Goal: Task Accomplishment & Management: Manage account settings

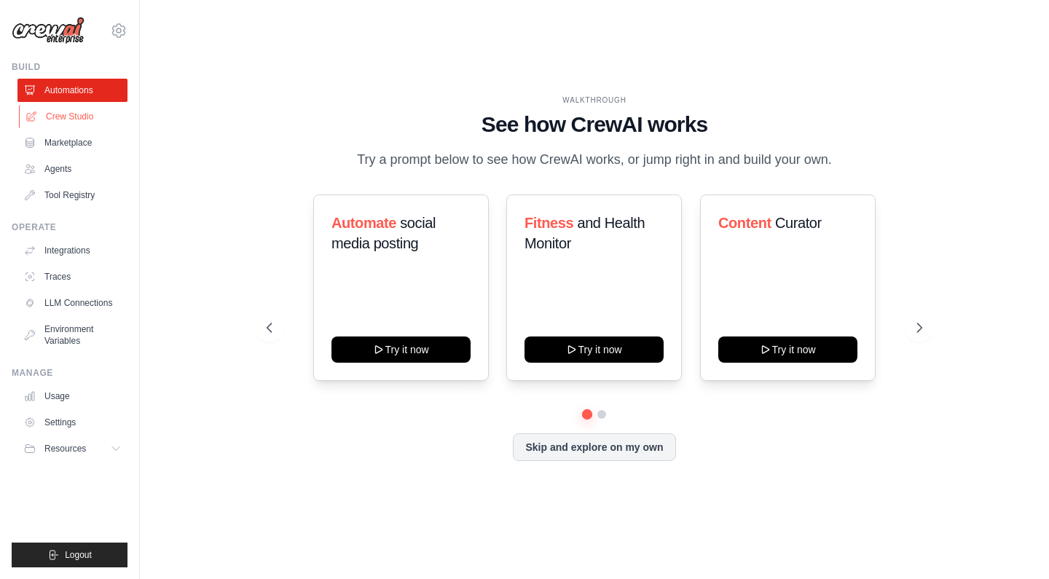
click at [63, 122] on link "Crew Studio" at bounding box center [74, 116] width 110 height 23
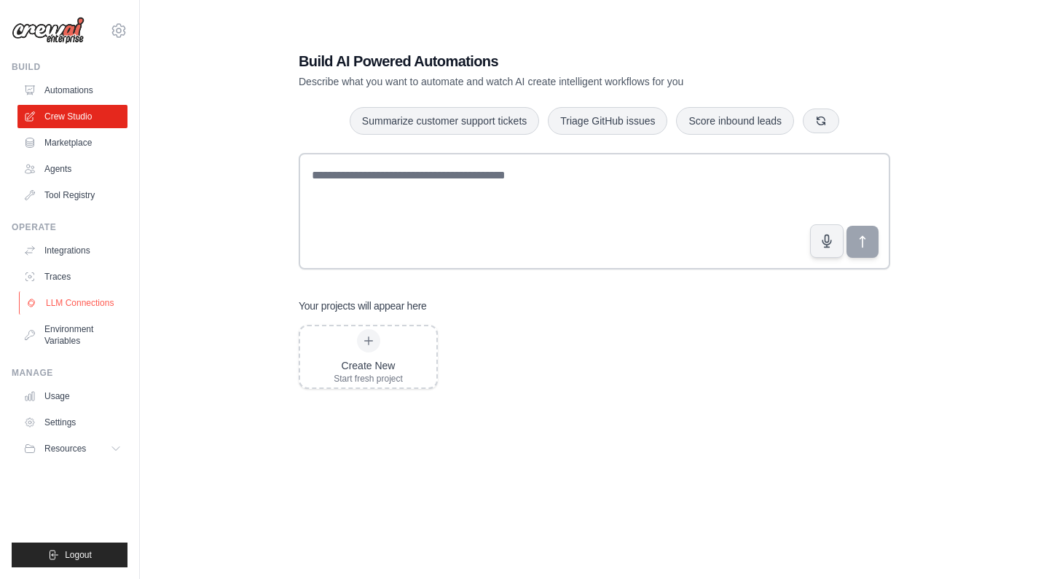
click at [83, 307] on link "LLM Connections" at bounding box center [74, 302] width 110 height 23
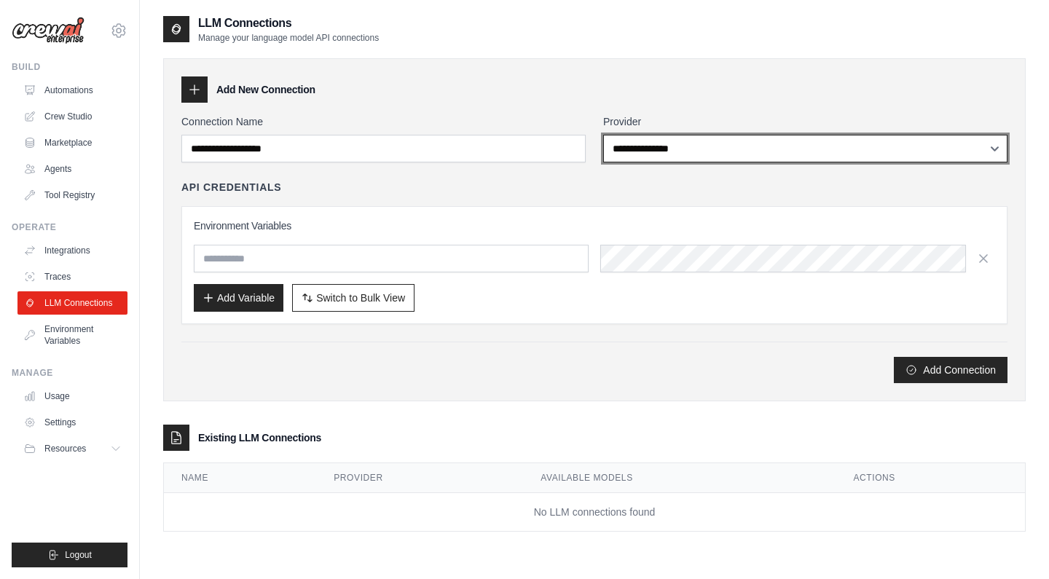
select select "*********"
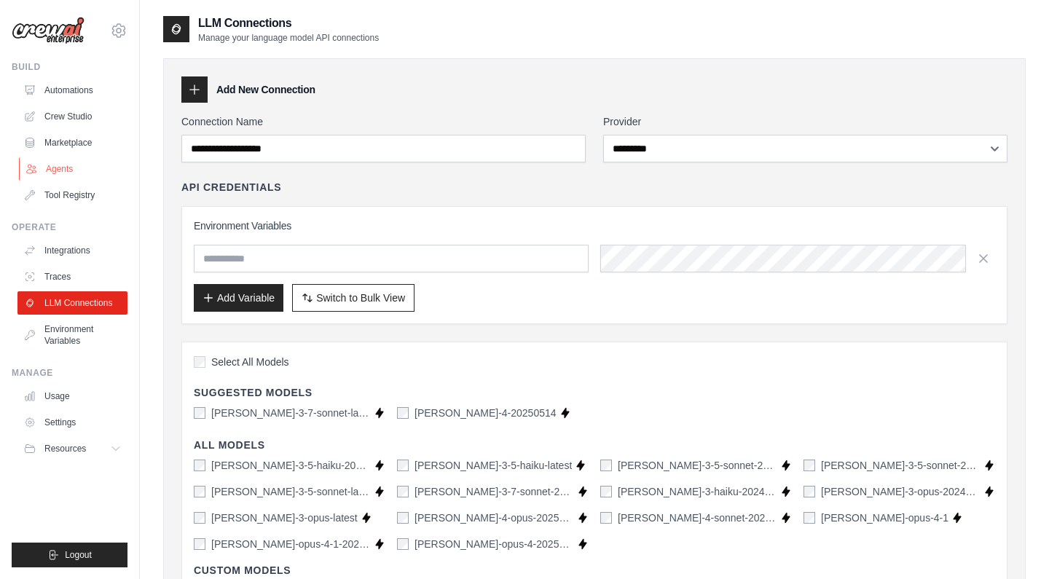
click at [55, 162] on link "Agents" at bounding box center [74, 168] width 110 height 23
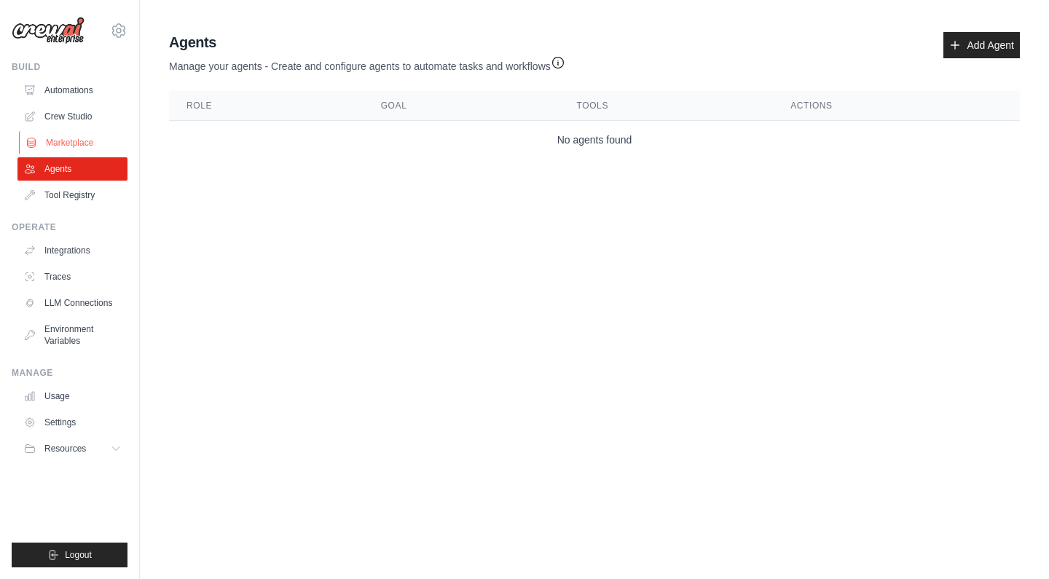
click at [65, 142] on link "Marketplace" at bounding box center [74, 142] width 110 height 23
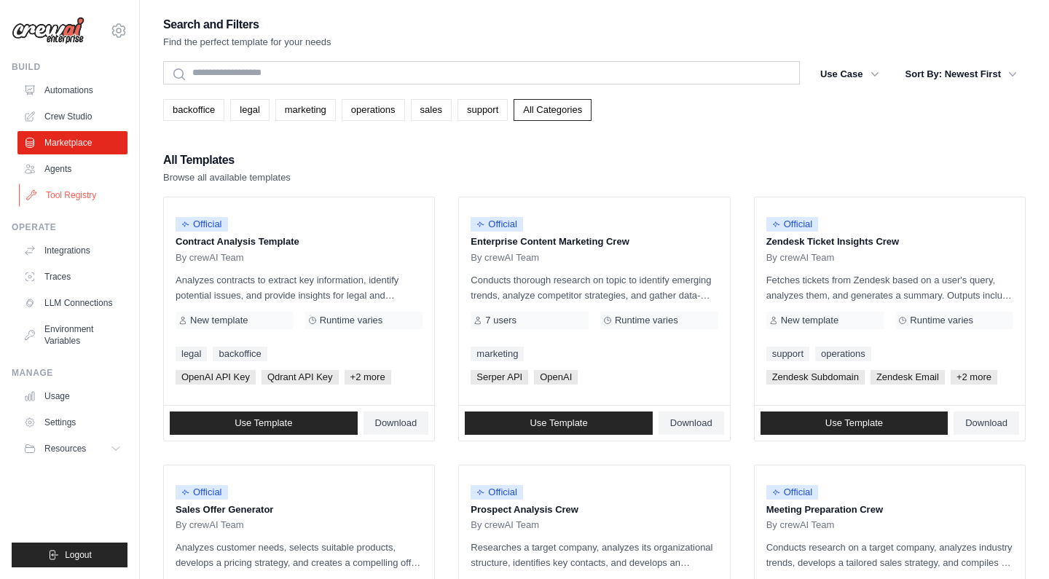
click at [77, 192] on link "Tool Registry" at bounding box center [74, 195] width 110 height 23
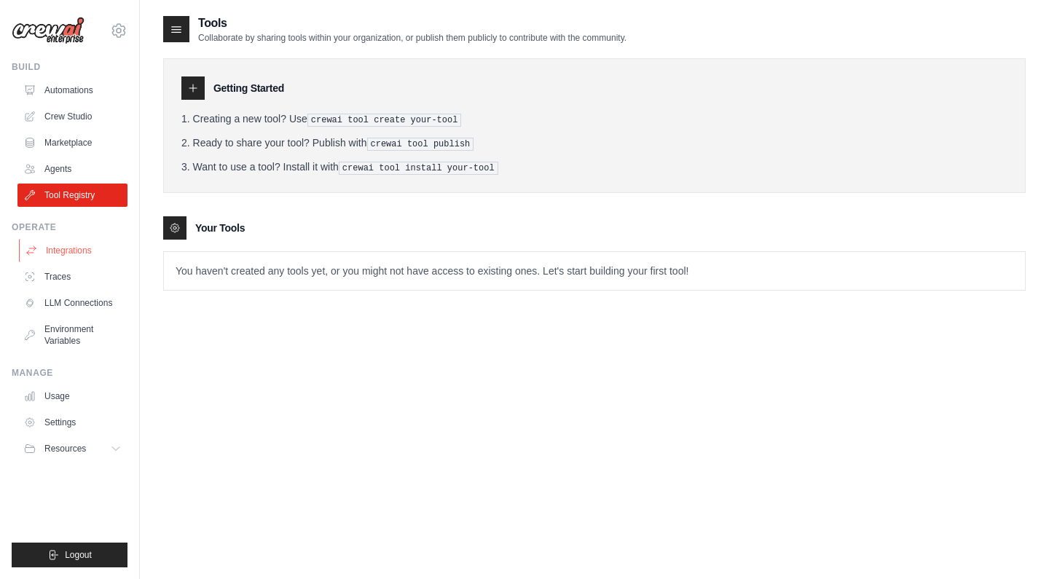
click at [76, 251] on link "Integrations" at bounding box center [74, 250] width 110 height 23
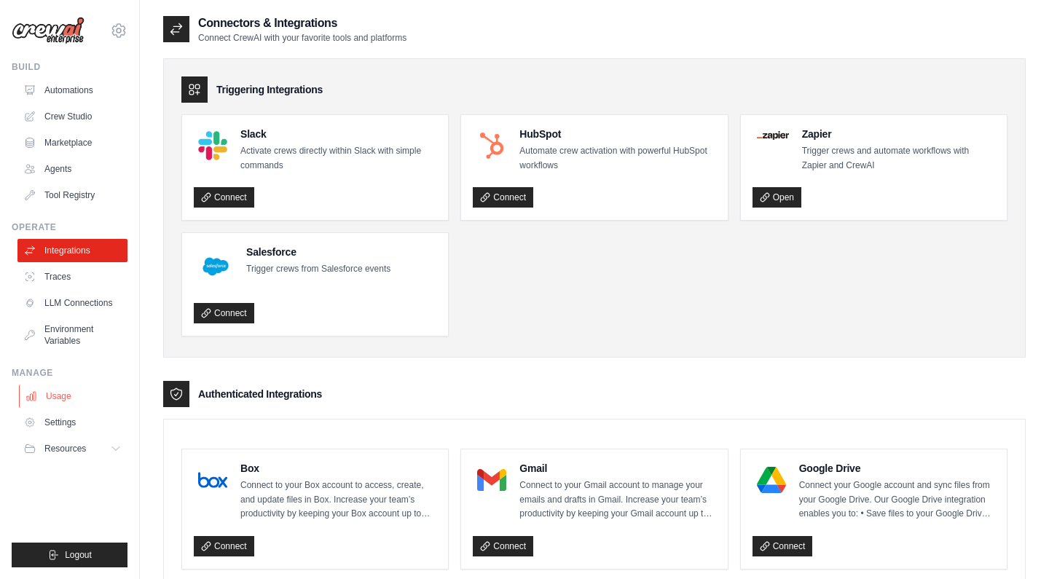
click at [79, 401] on link "Usage" at bounding box center [74, 396] width 110 height 23
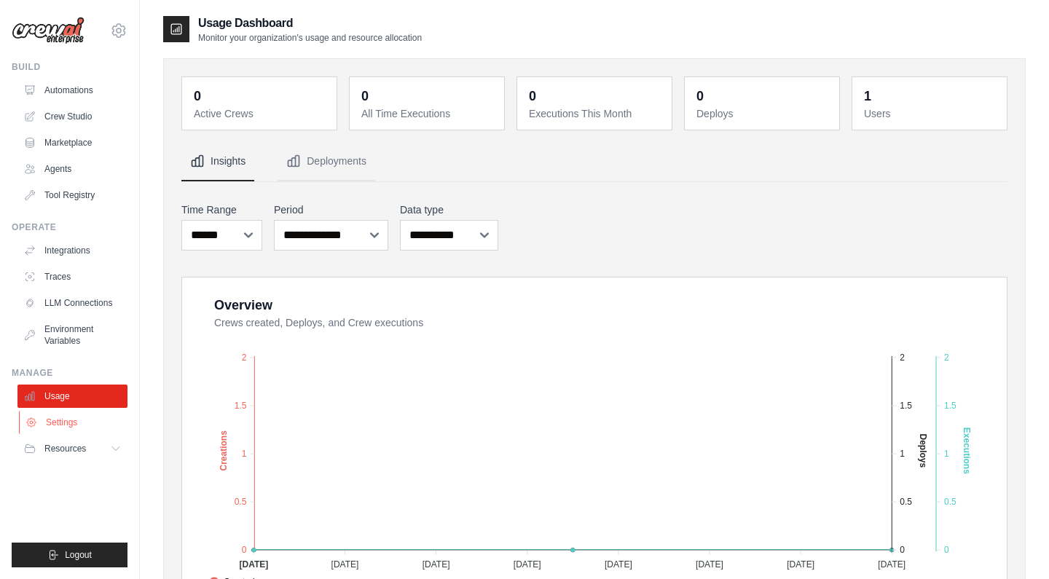
click at [64, 428] on link "Settings" at bounding box center [74, 422] width 110 height 23
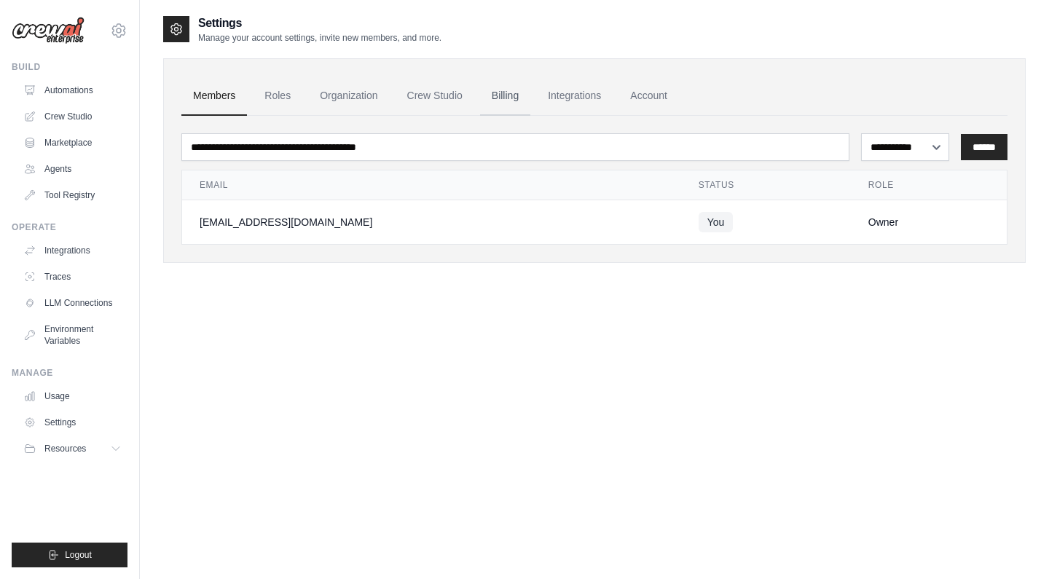
click at [503, 98] on link "Billing" at bounding box center [505, 95] width 50 height 39
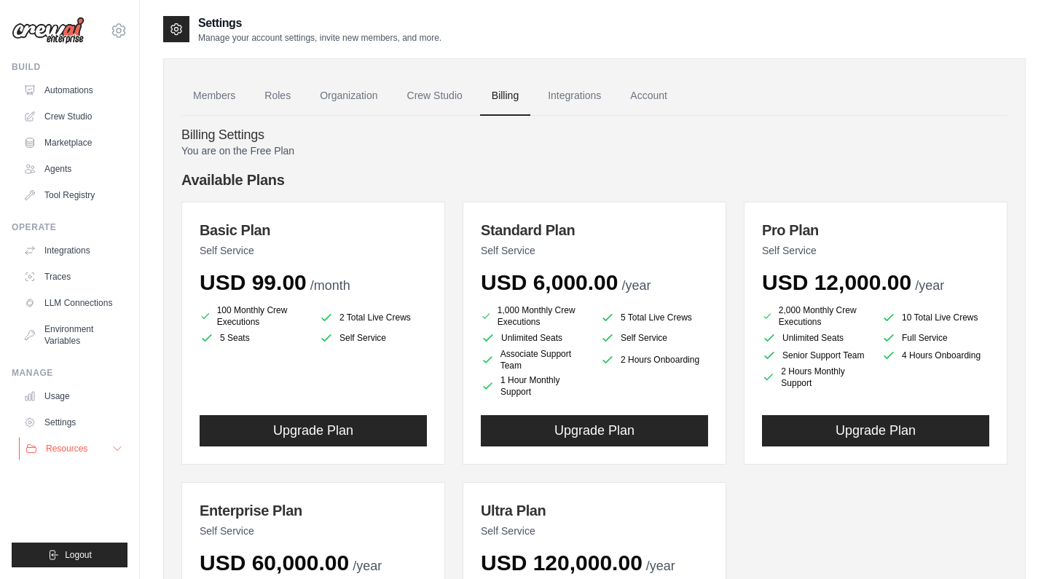
click at [101, 442] on button "Resources" at bounding box center [74, 448] width 110 height 23
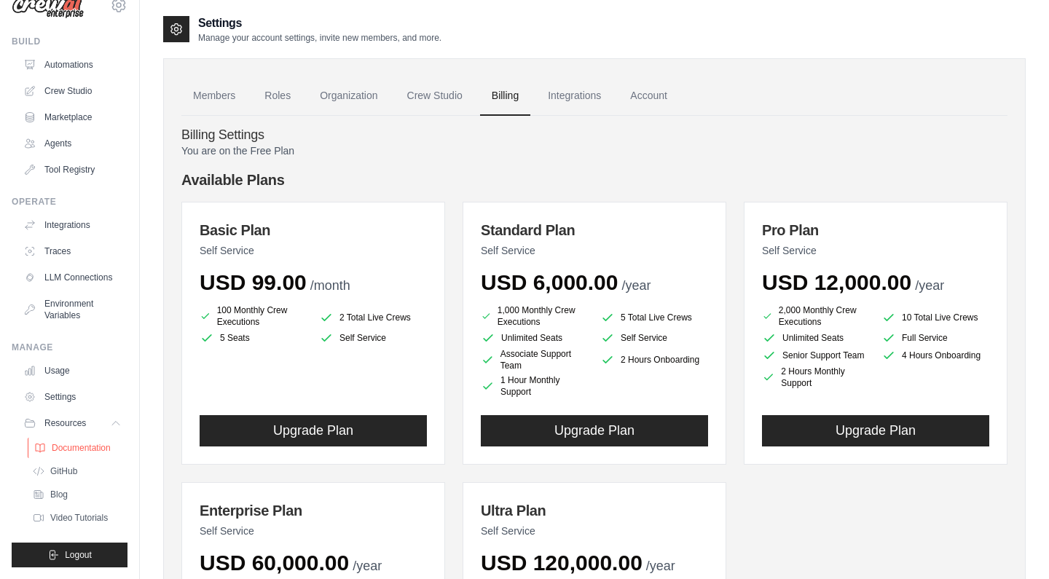
scroll to position [25, 0]
click at [90, 443] on span "Documentation" at bounding box center [81, 448] width 59 height 12
click at [275, 95] on link "Roles" at bounding box center [278, 95] width 50 height 39
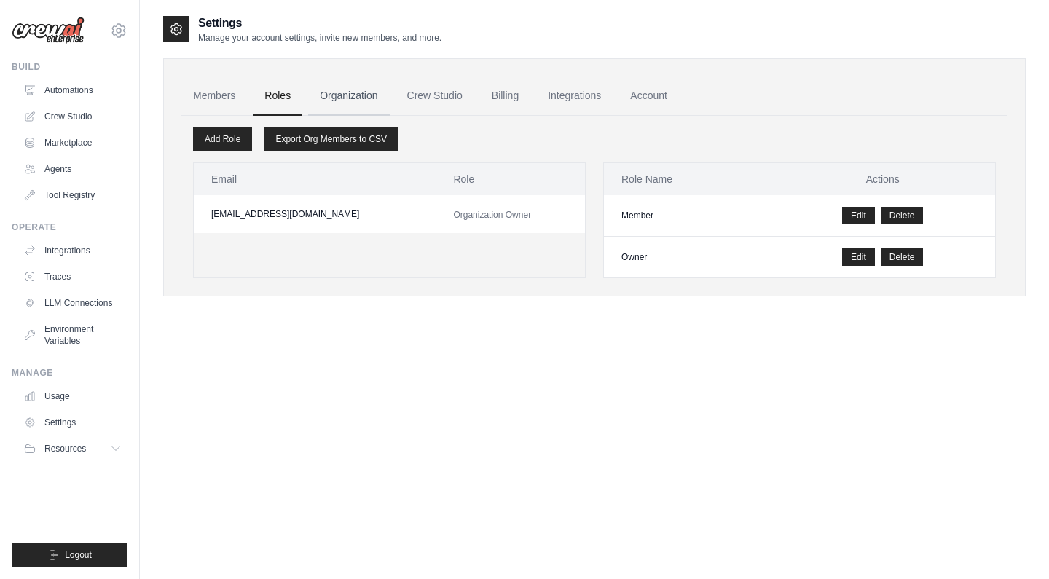
click at [334, 95] on link "Organization" at bounding box center [348, 95] width 81 height 39
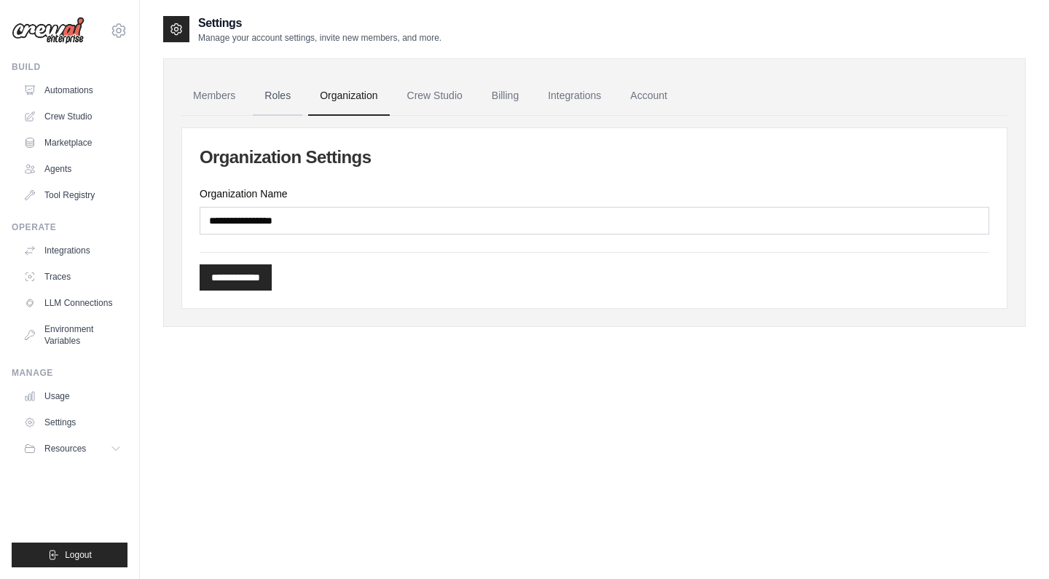
click at [291, 97] on link "Roles" at bounding box center [278, 95] width 50 height 39
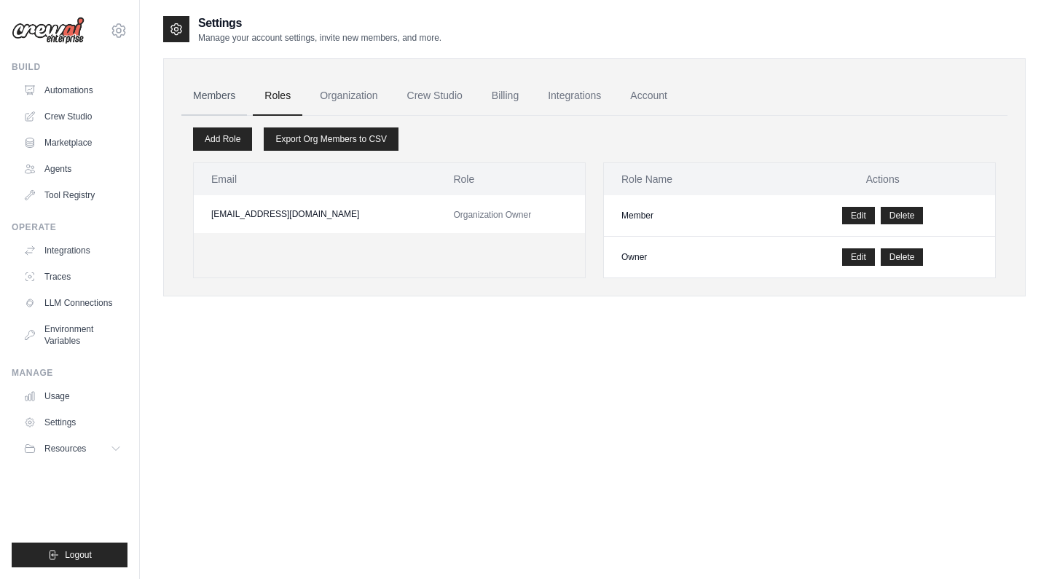
click at [220, 100] on link "Members" at bounding box center [214, 95] width 66 height 39
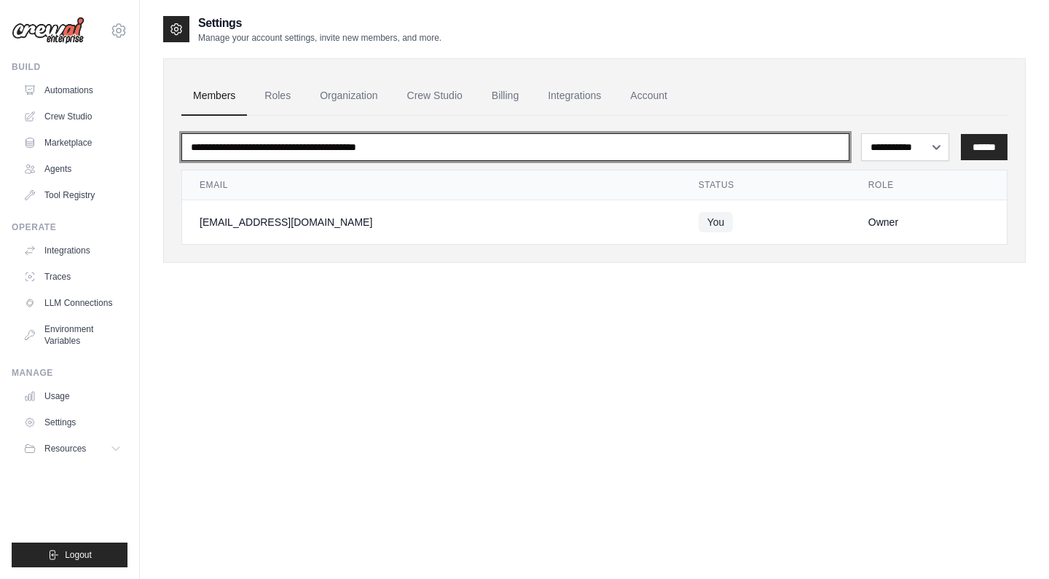
click at [386, 150] on input "email" at bounding box center [515, 147] width 668 height 28
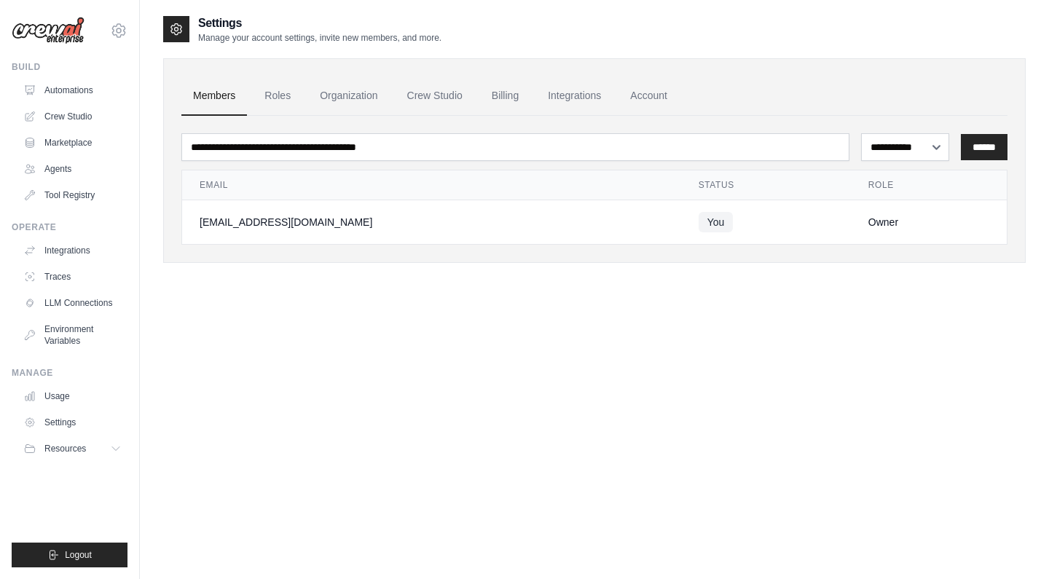
click at [919, 117] on div "**********" at bounding box center [594, 180] width 826 height 129
select select "******"
click at [796, 110] on ul "Members Roles Organization Crew Studio Billing Integrations Account" at bounding box center [594, 95] width 826 height 39
click at [281, 98] on link "Roles" at bounding box center [278, 95] width 50 height 39
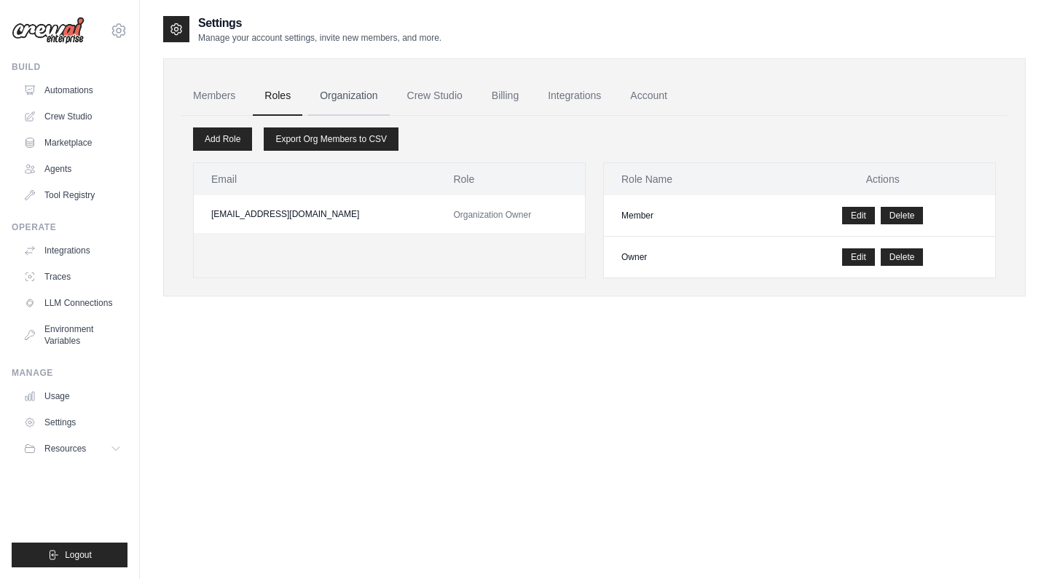
click at [341, 96] on link "Organization" at bounding box center [348, 95] width 81 height 39
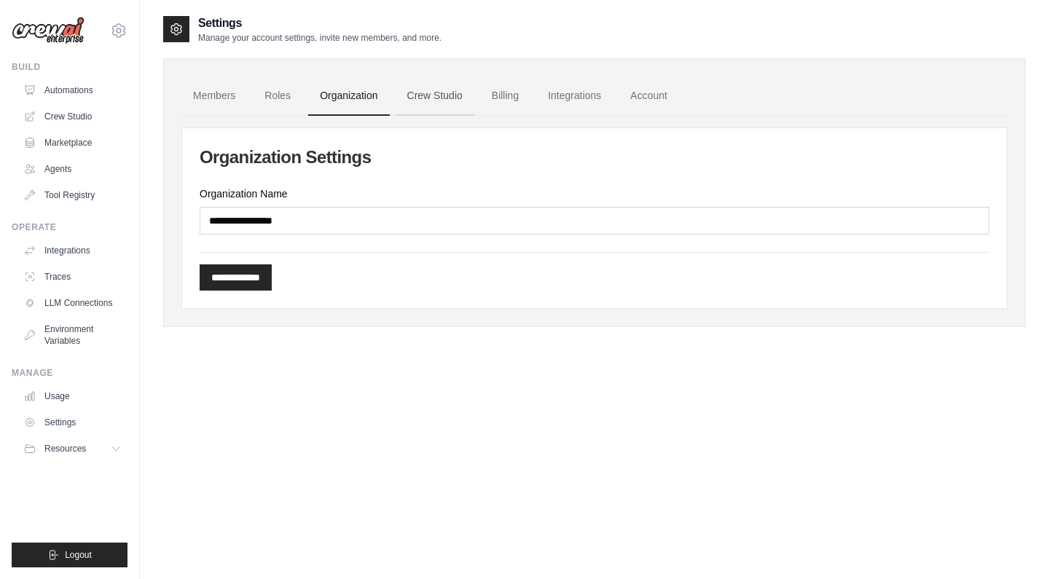
click at [418, 95] on link "Crew Studio" at bounding box center [435, 95] width 79 height 39
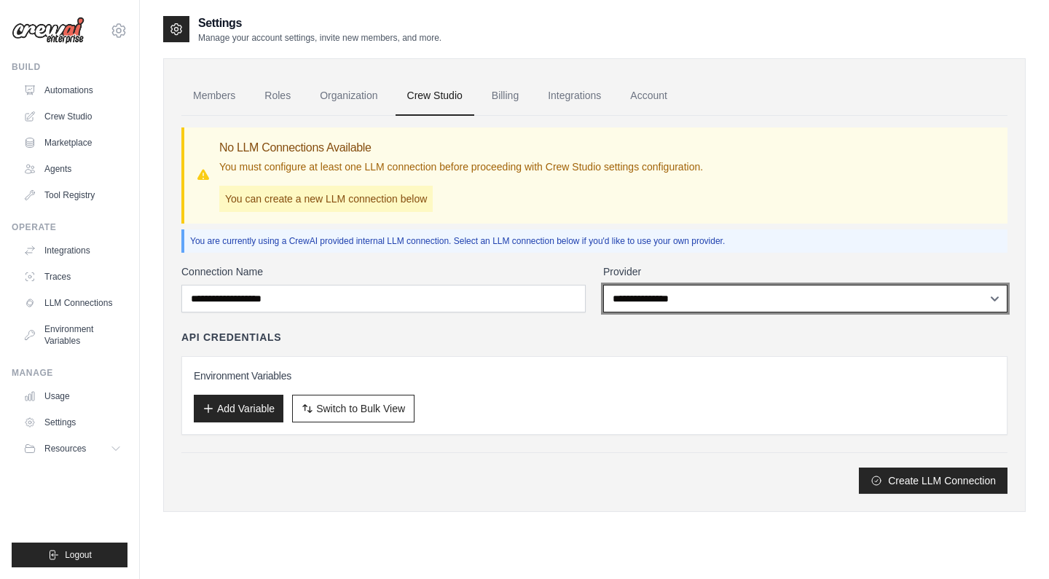
select select "*********"
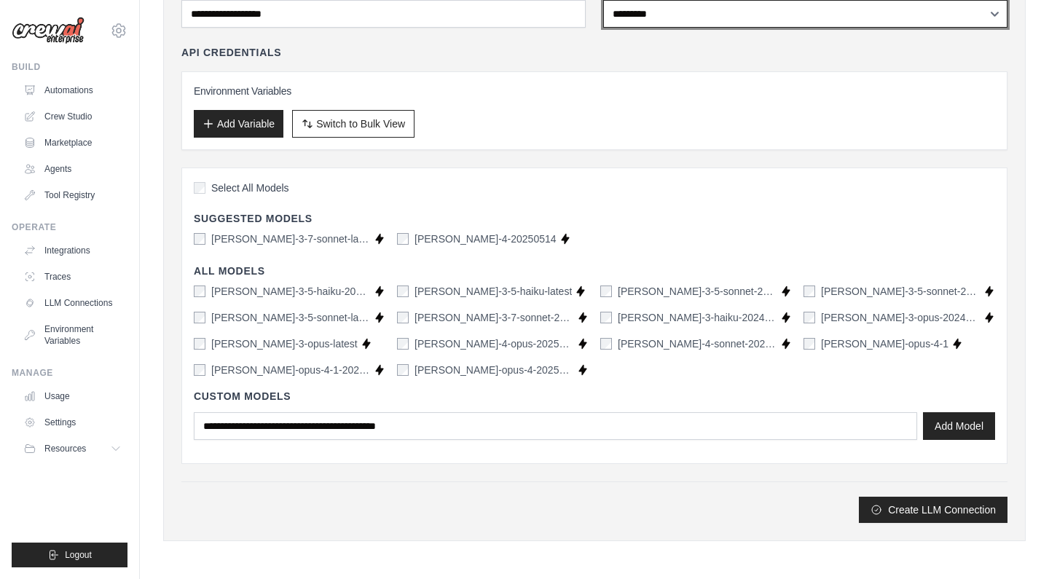
scroll to position [285, 0]
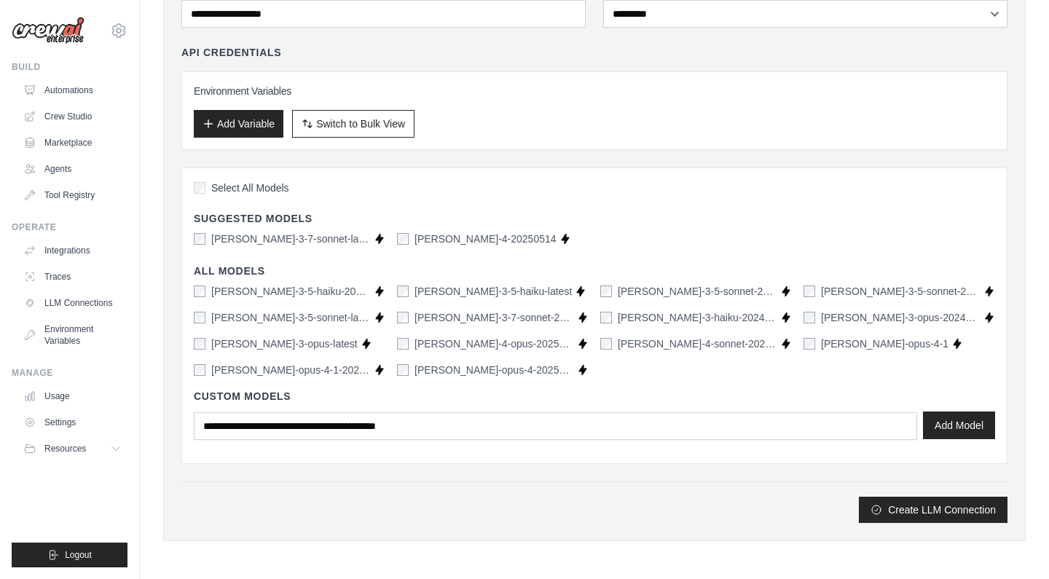
click at [957, 419] on button "Add Model" at bounding box center [959, 426] width 72 height 28
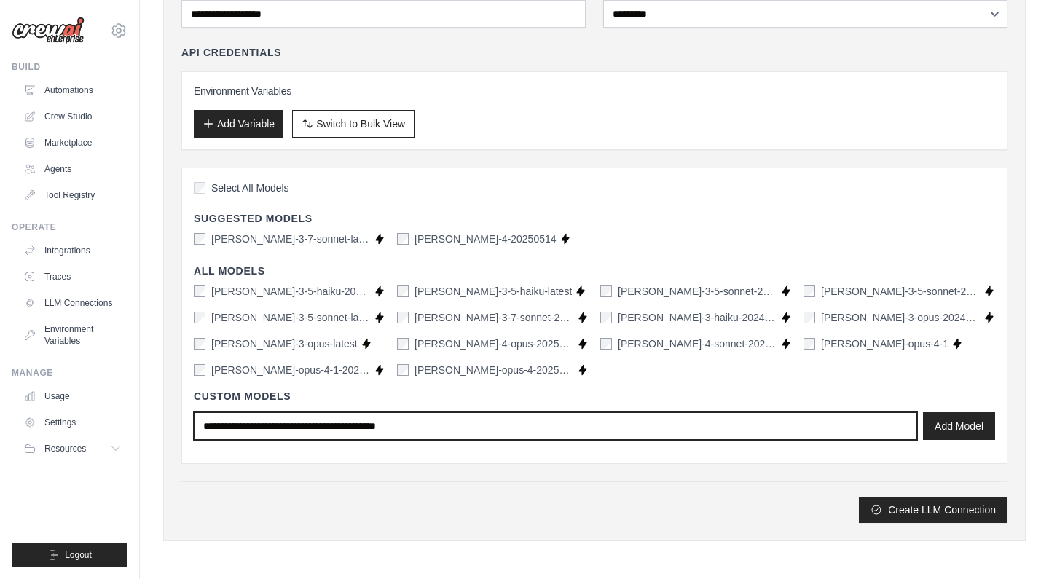
click at [461, 423] on input "text" at bounding box center [555, 426] width 723 height 28
type input "**********"
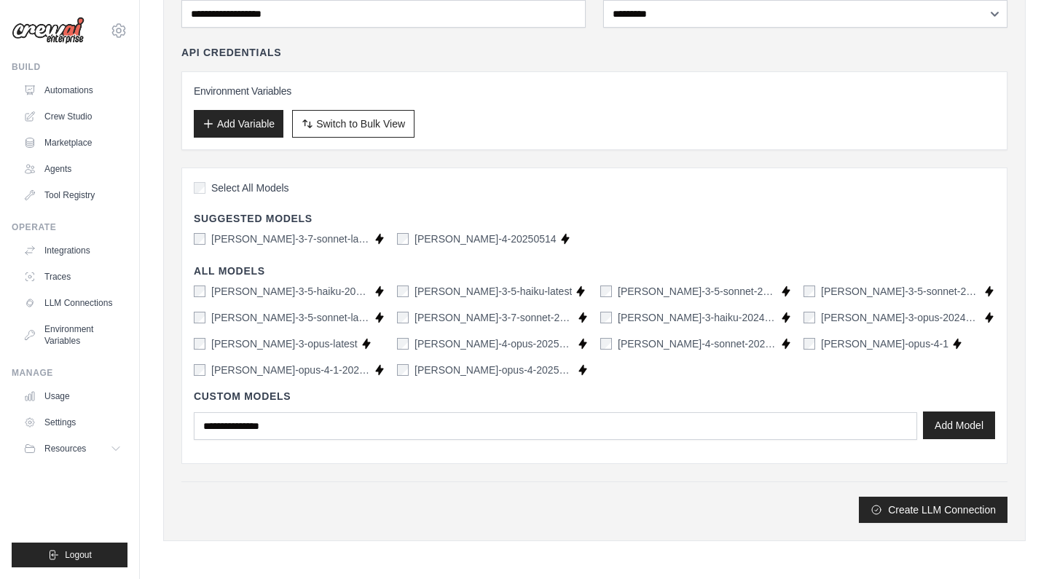
click at [956, 428] on button "Add Model" at bounding box center [959, 426] width 72 height 28
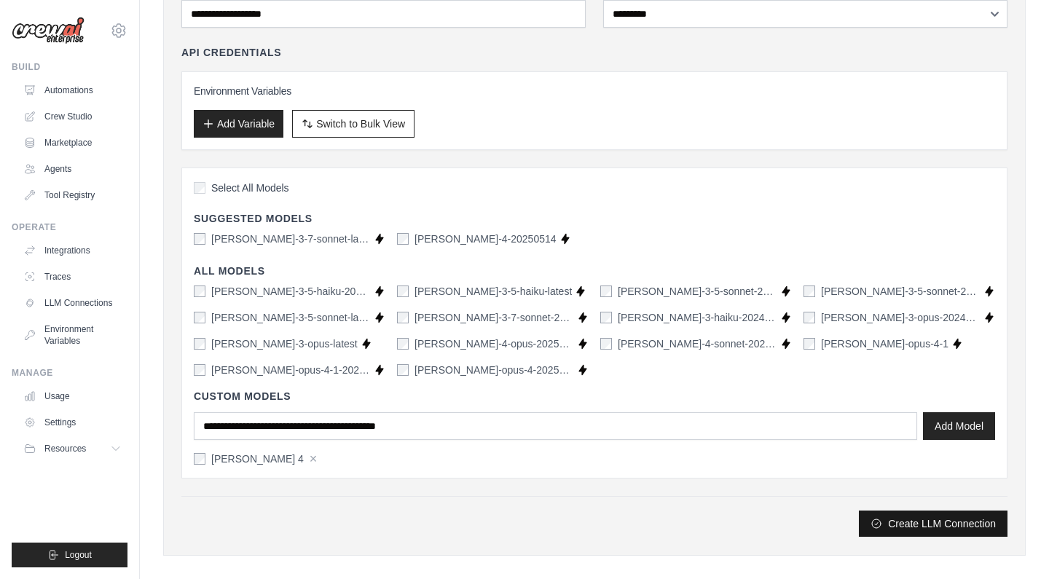
click at [932, 519] on button "Create LLM Connection" at bounding box center [933, 524] width 149 height 26
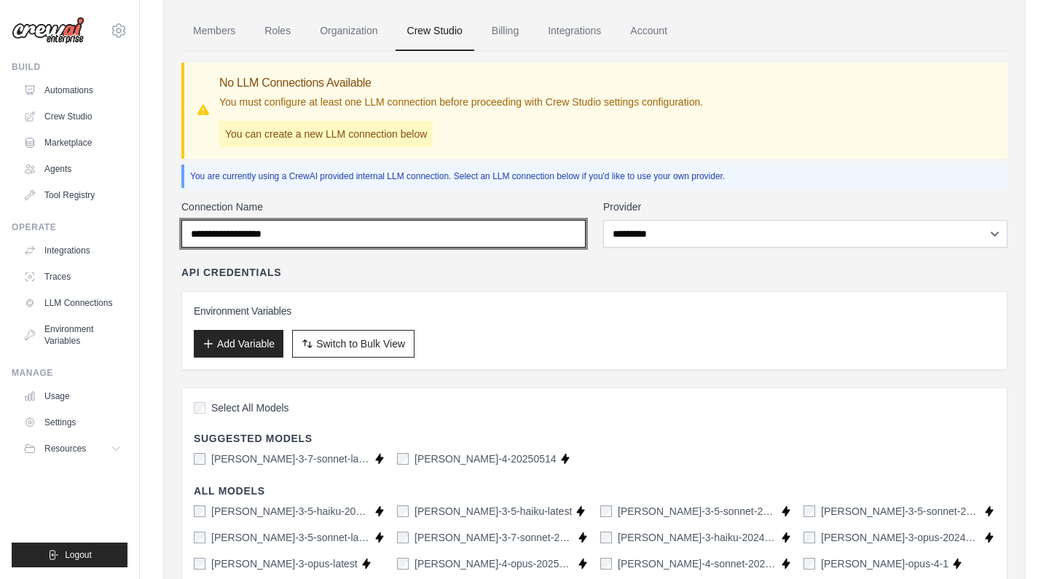
scroll to position [17, 0]
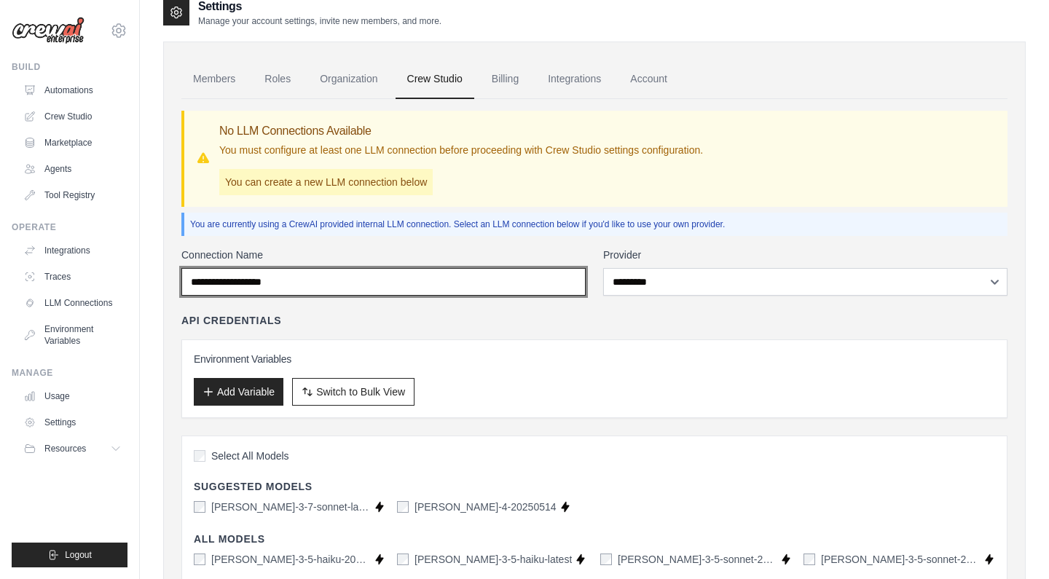
click at [341, 283] on input "Connection Name" at bounding box center [383, 282] width 404 height 28
click at [350, 284] on input "Connection Name" at bounding box center [383, 282] width 404 height 28
drag, startPoint x: 359, startPoint y: 285, endPoint x: 348, endPoint y: 286, distance: 11.0
click at [359, 285] on input "Connection Name" at bounding box center [383, 282] width 404 height 28
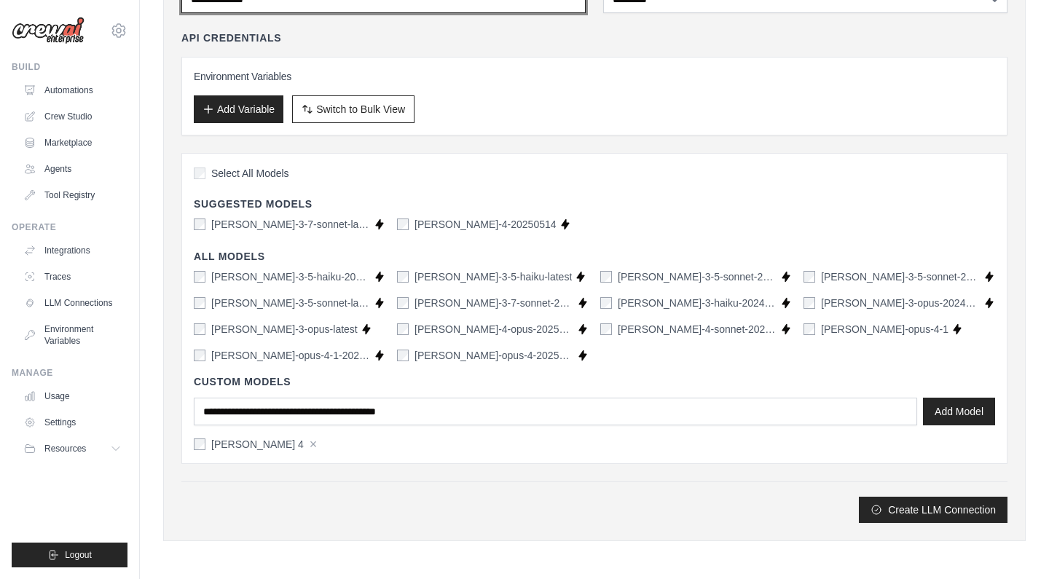
scroll to position [299, 0]
type input "**********"
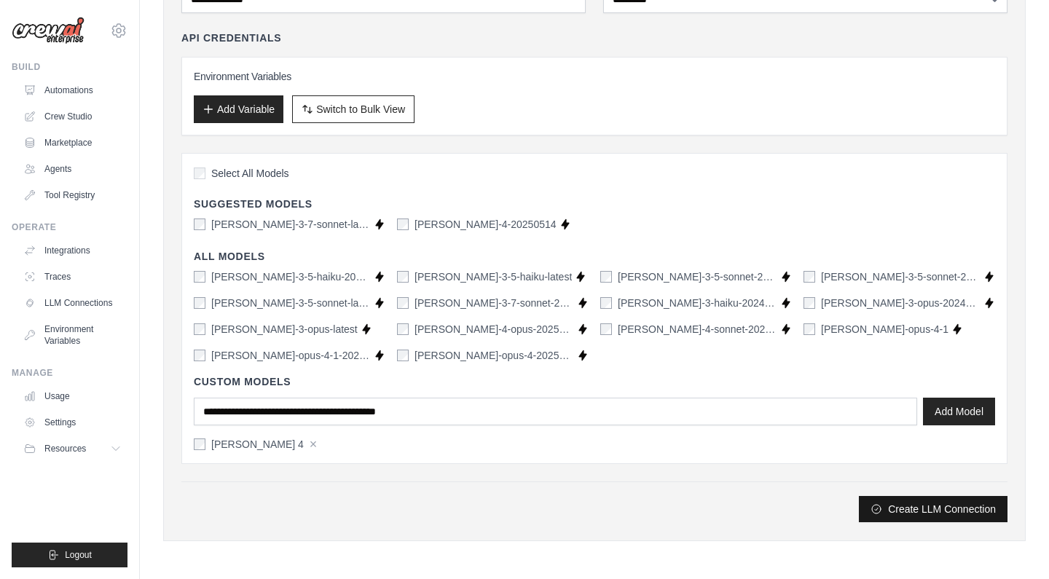
click at [940, 512] on button "Create LLM Connection" at bounding box center [933, 509] width 149 height 26
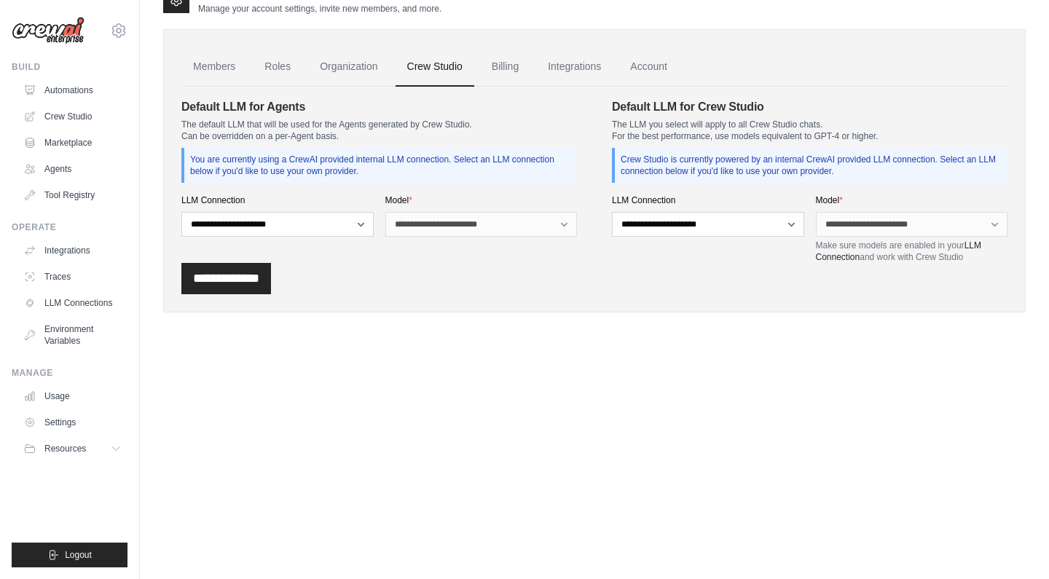
scroll to position [0, 0]
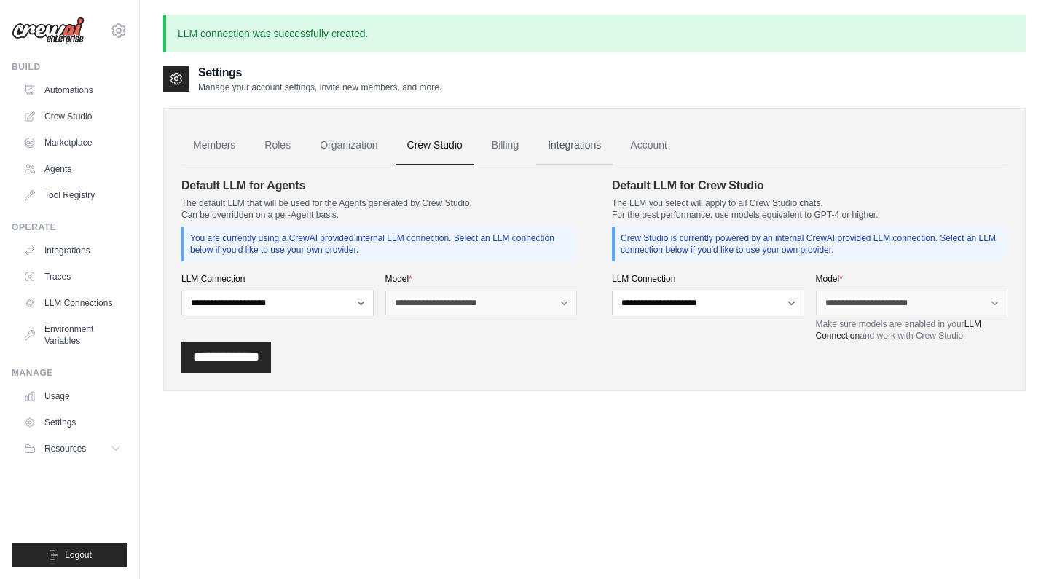
click at [575, 147] on link "Integrations" at bounding box center [574, 145] width 76 height 39
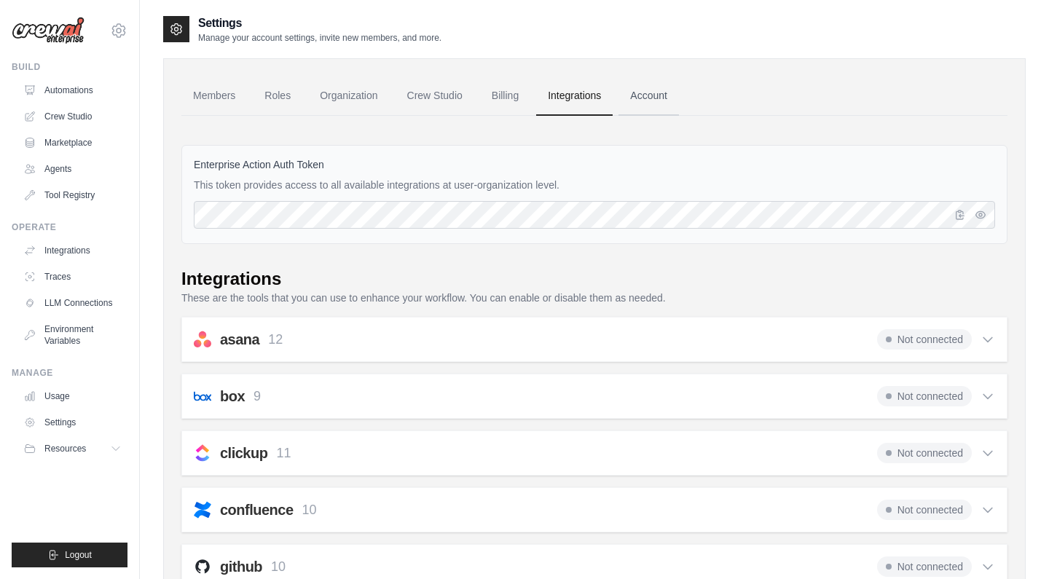
click at [653, 95] on link "Account" at bounding box center [648, 95] width 60 height 39
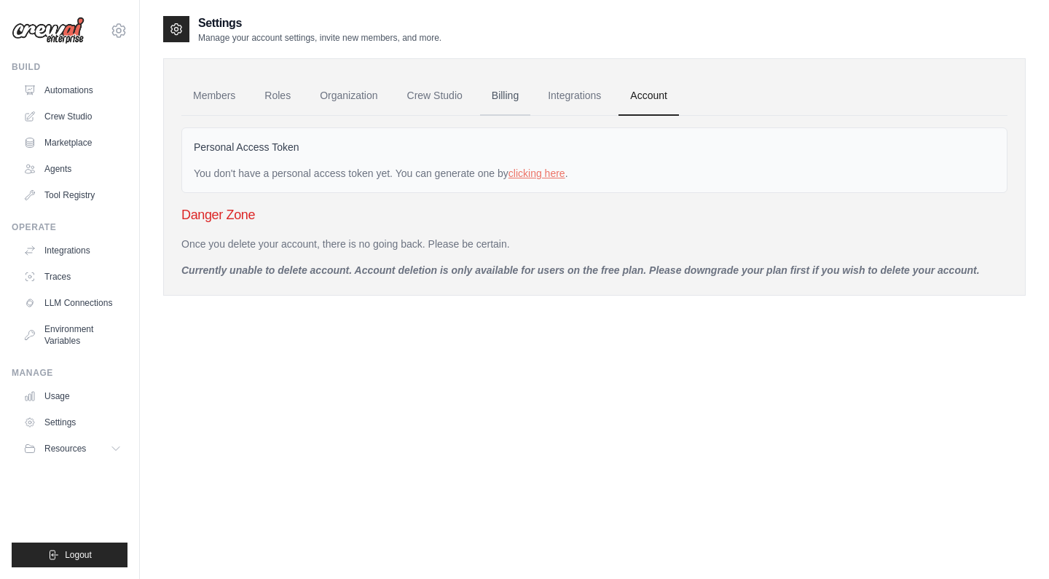
click at [512, 97] on link "Billing" at bounding box center [505, 95] width 50 height 39
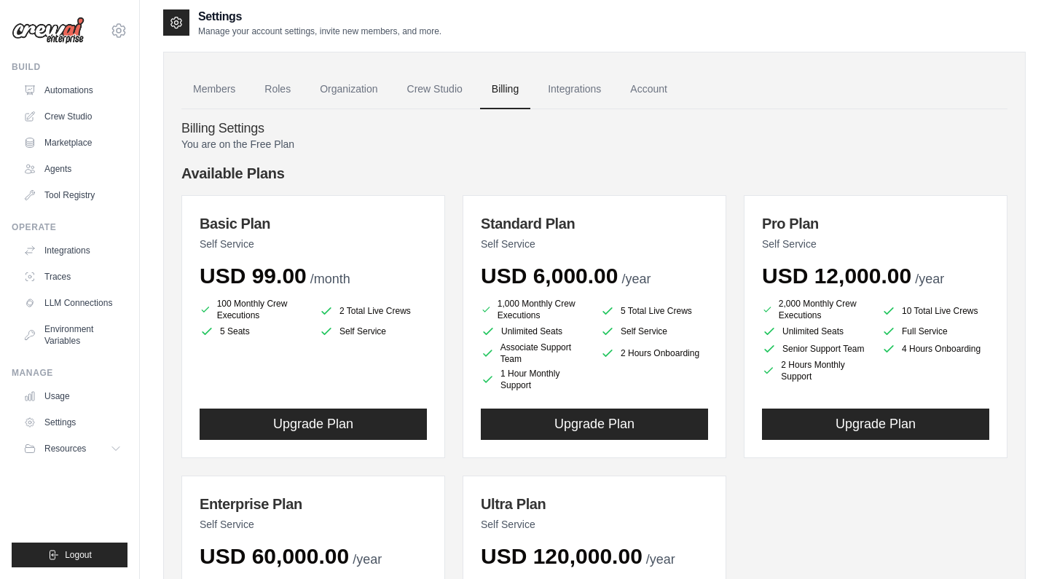
scroll to position [7, 0]
click at [83, 119] on link "Crew Studio" at bounding box center [74, 116] width 110 height 23
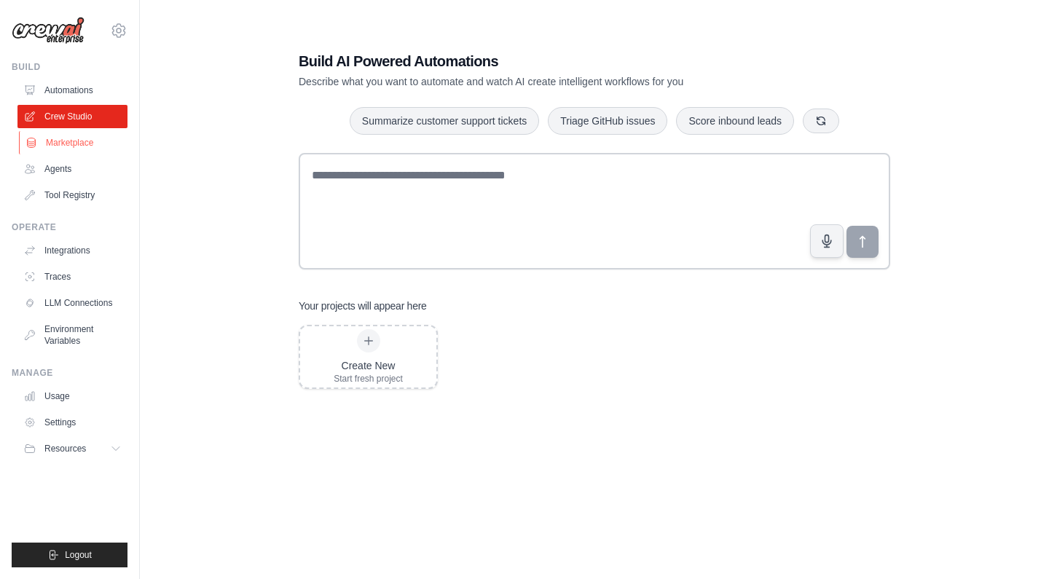
click at [79, 141] on link "Marketplace" at bounding box center [74, 142] width 110 height 23
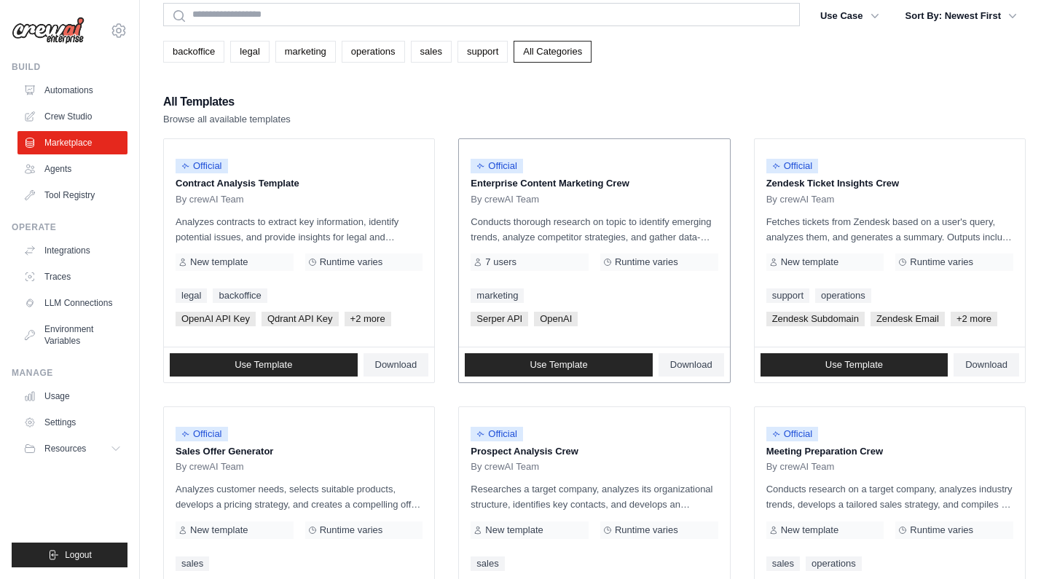
scroll to position [64, 0]
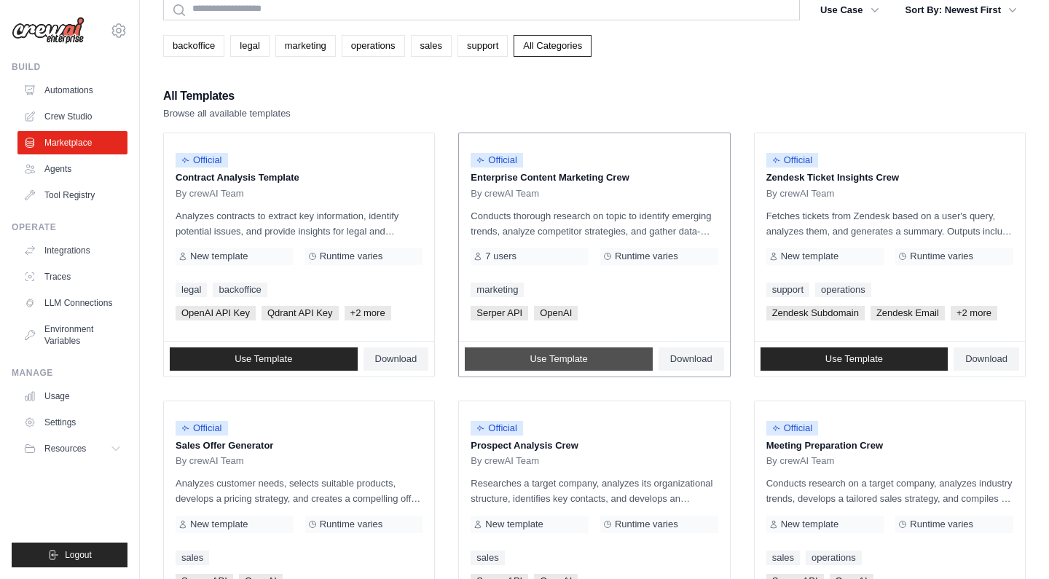
click at [578, 353] on span "Use Template" at bounding box center [559, 359] width 58 height 12
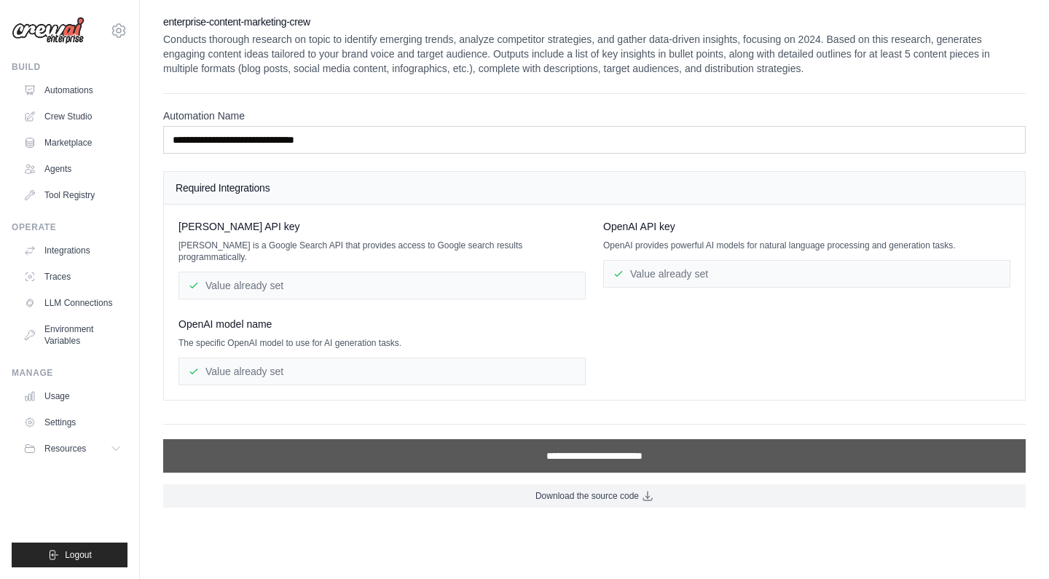
click at [575, 439] on input "**********" at bounding box center [594, 456] width 863 height 34
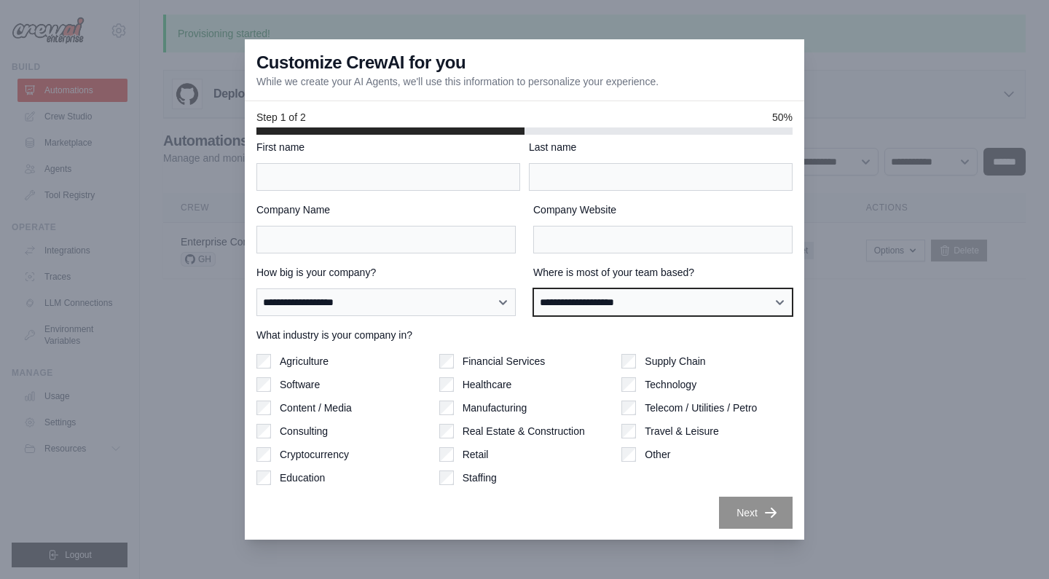
select select "**********"
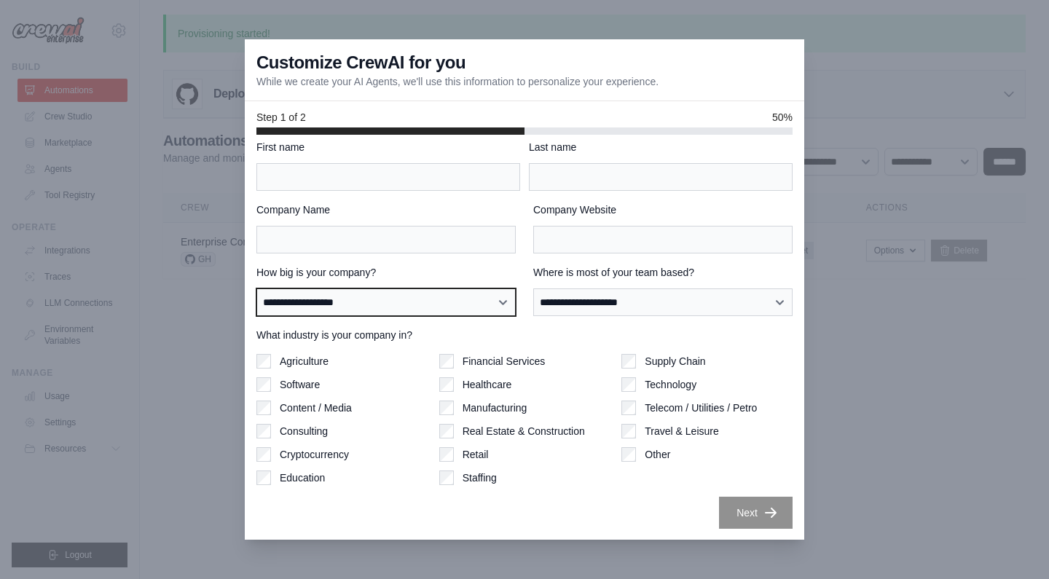
select select "**********"
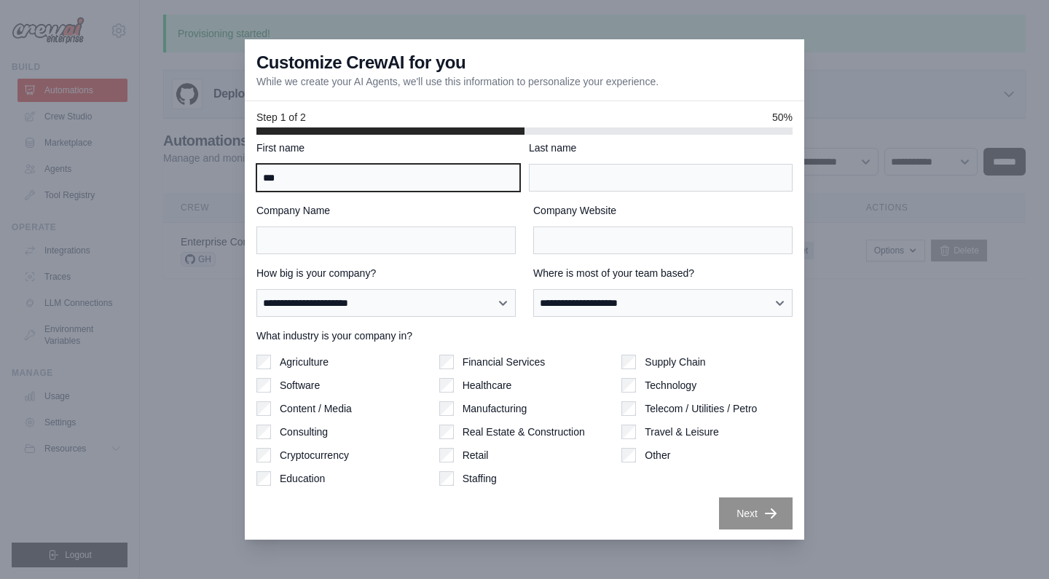
type input "***"
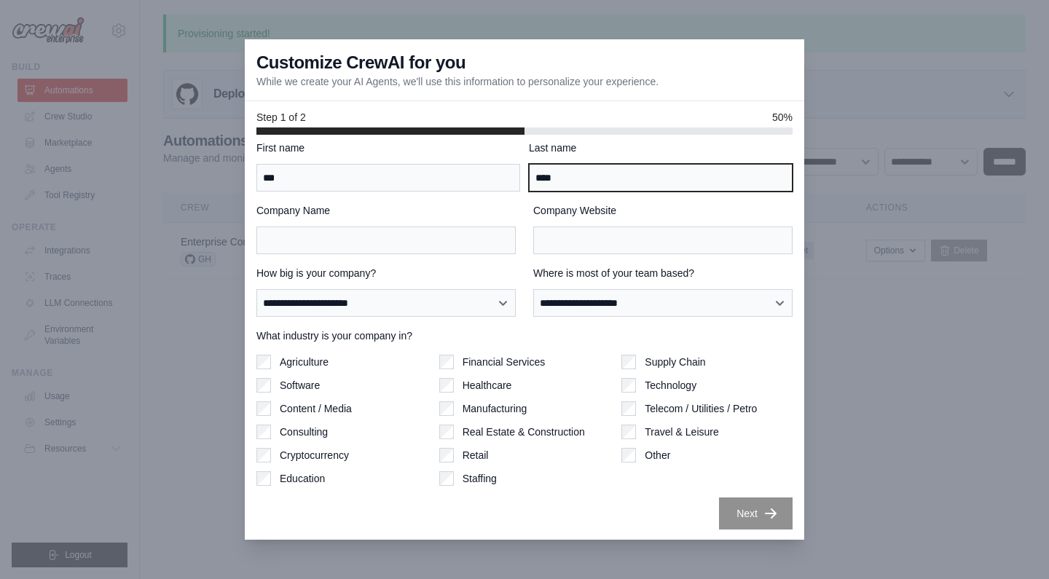
type input "****"
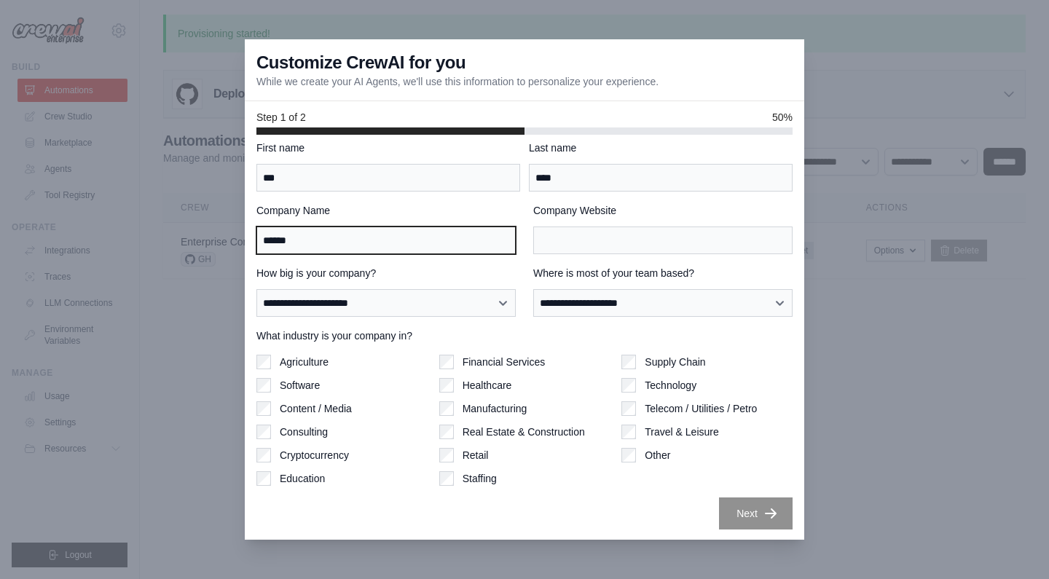
type input "******"
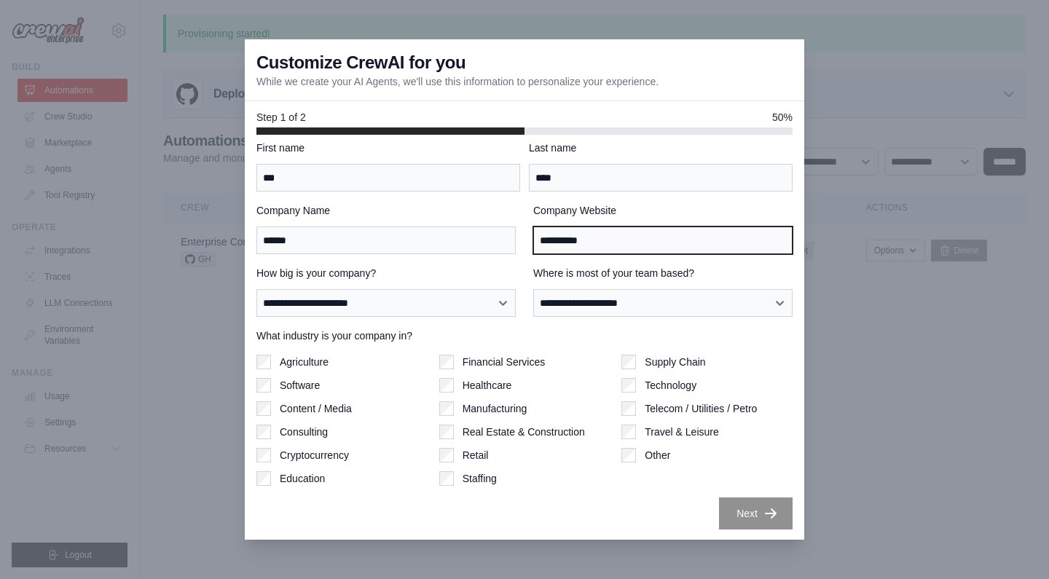
type input "**********"
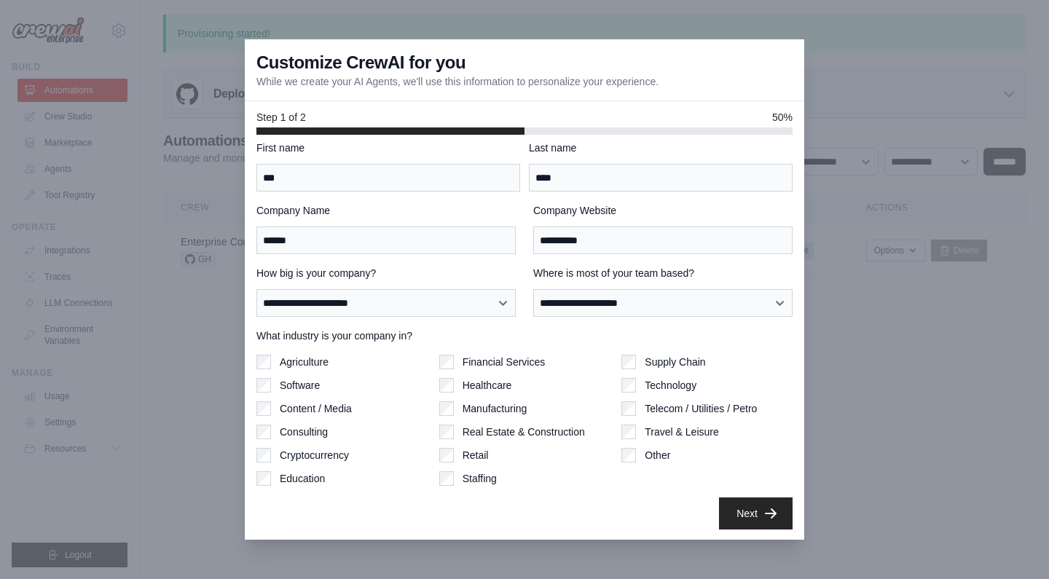
click at [632, 512] on div "Next" at bounding box center [524, 514] width 536 height 32
click at [761, 508] on button "Next" at bounding box center [756, 513] width 74 height 32
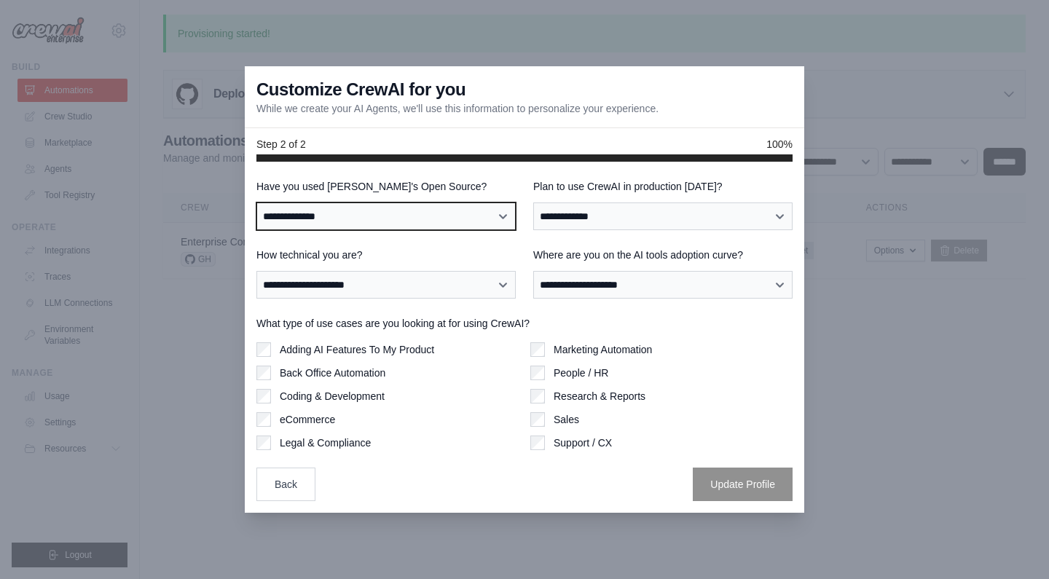
select select "**"
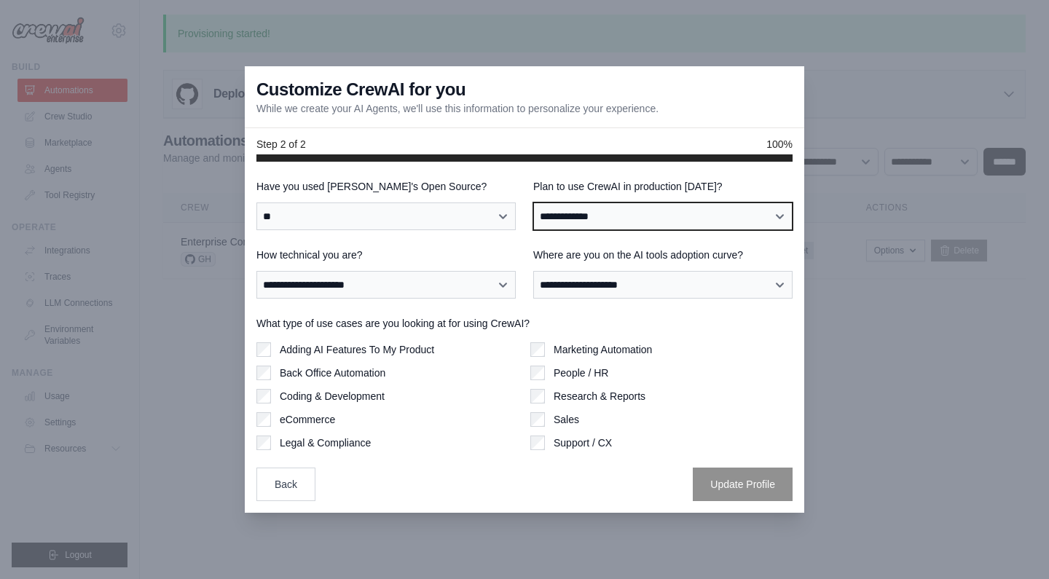
select select "*****"
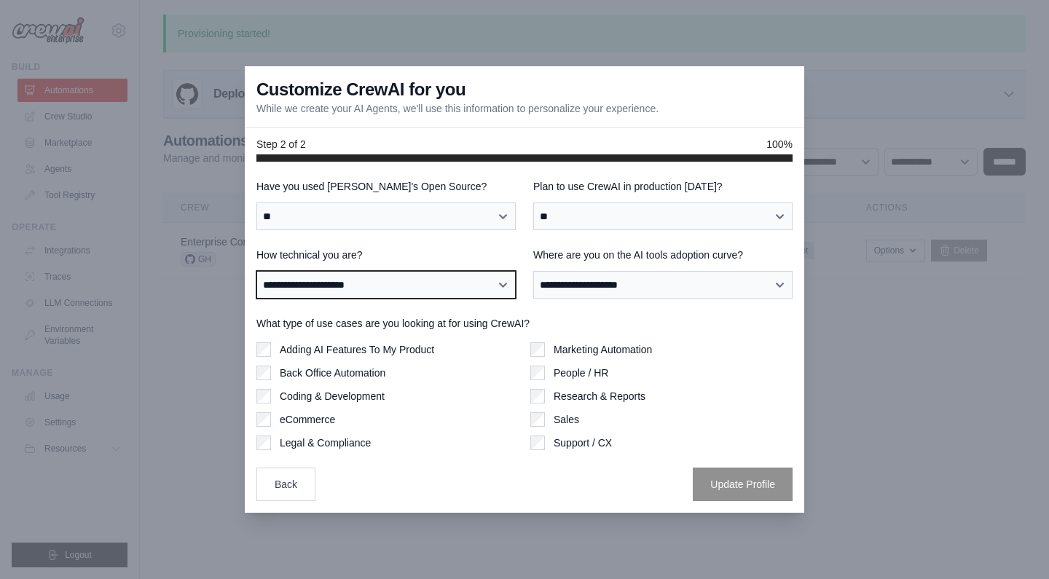
select select "**********"
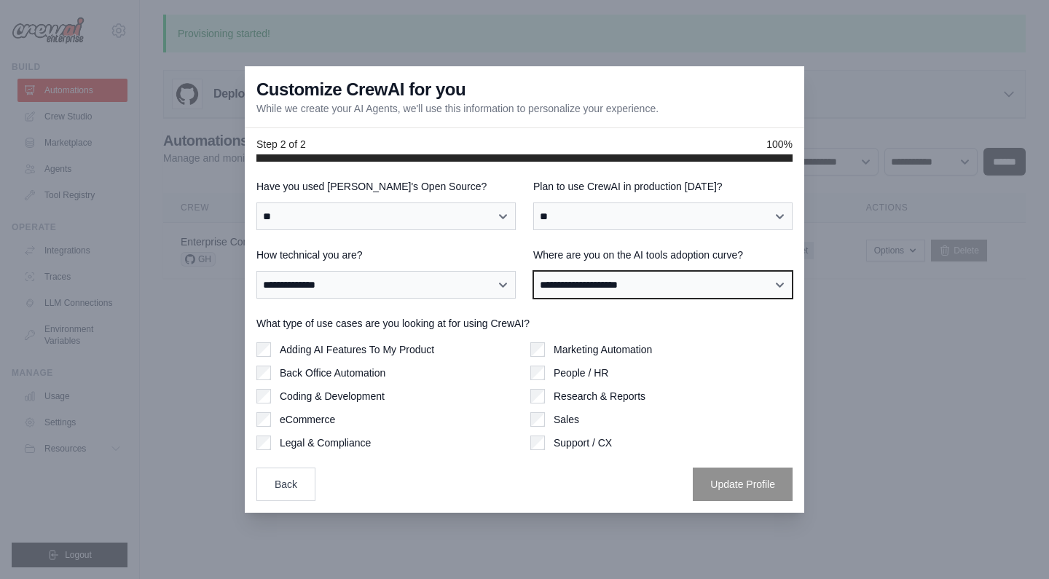
select select "**********"
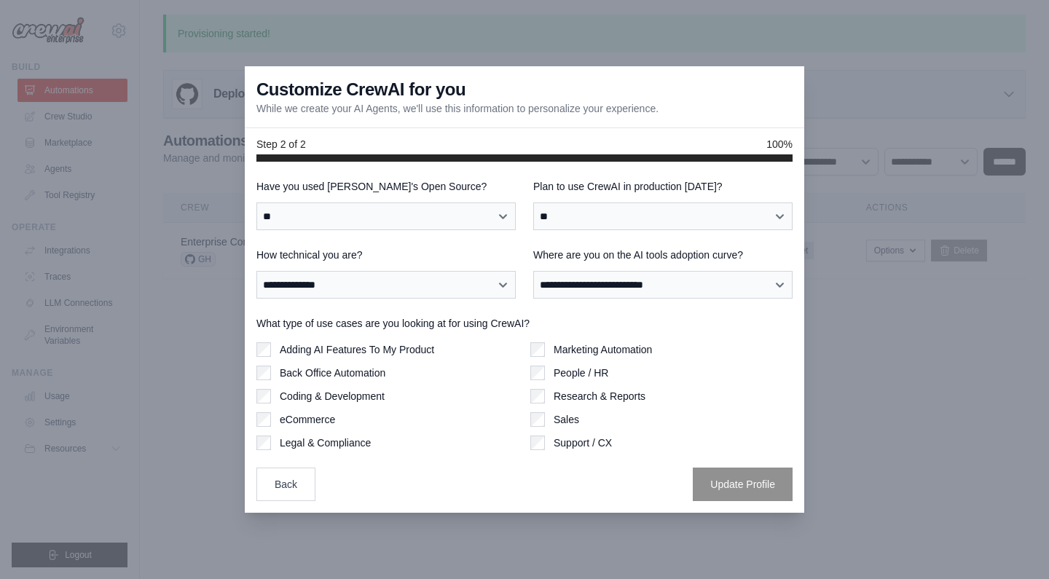
click at [401, 352] on label "Adding AI Features To My Product" at bounding box center [357, 349] width 154 height 15
click at [364, 399] on label "Coding & Development" at bounding box center [332, 396] width 105 height 15
click at [624, 351] on label "Marketing Automation" at bounding box center [603, 349] width 98 height 15
click at [356, 375] on label "Back Office Automation" at bounding box center [333, 373] width 106 height 15
click at [758, 492] on button "Update Profile" at bounding box center [743, 484] width 100 height 34
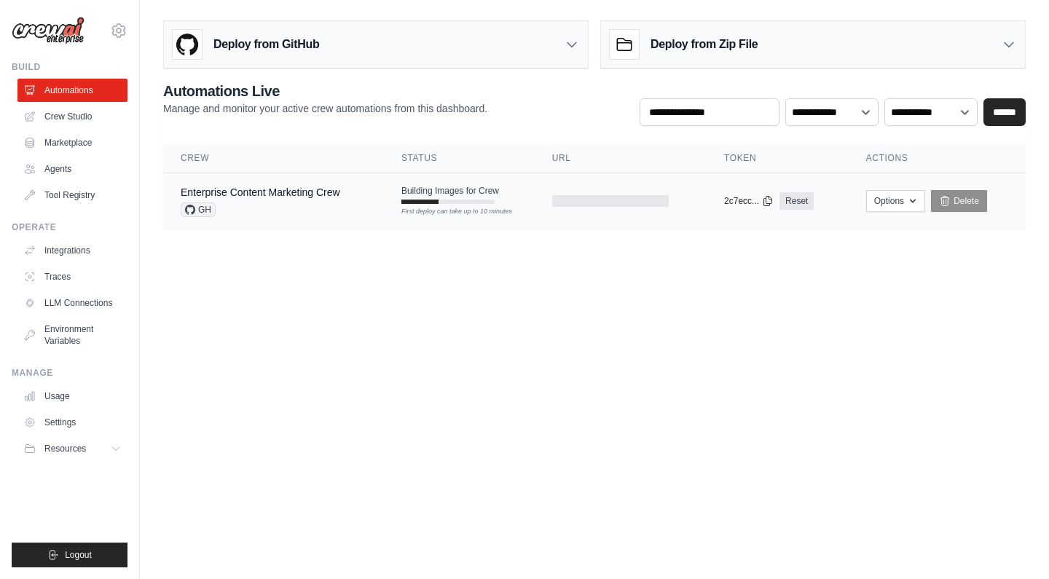
click at [252, 211] on div "GH" at bounding box center [261, 210] width 160 height 15
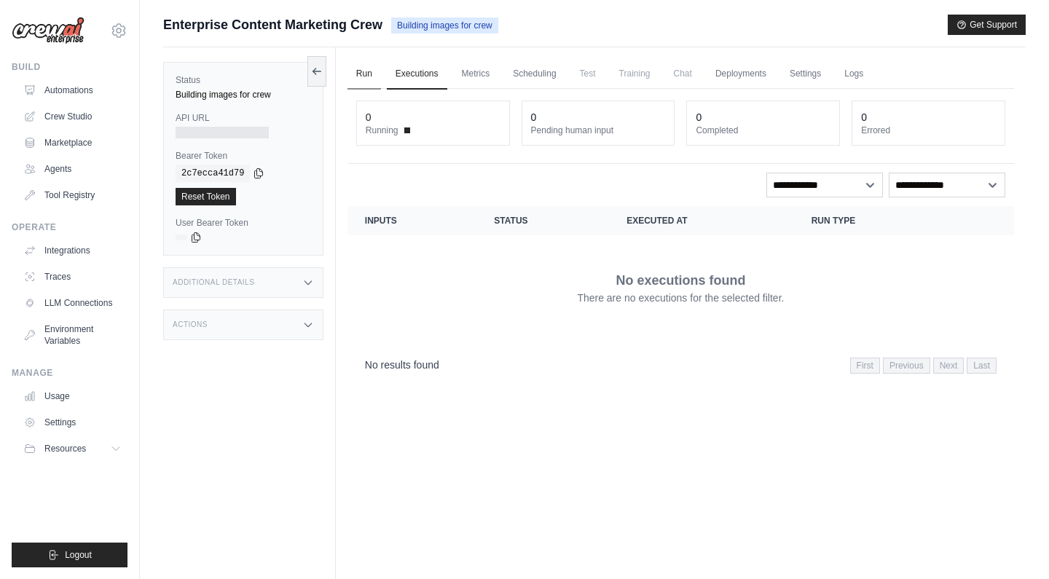
click at [368, 76] on link "Run" at bounding box center [364, 74] width 34 height 31
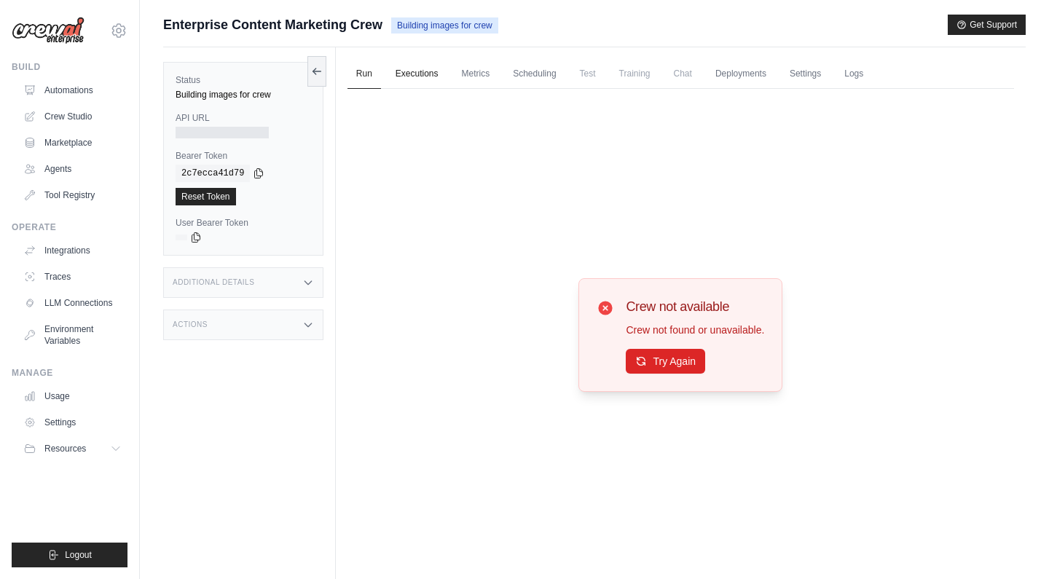
click at [407, 76] on link "Executions" at bounding box center [417, 74] width 60 height 31
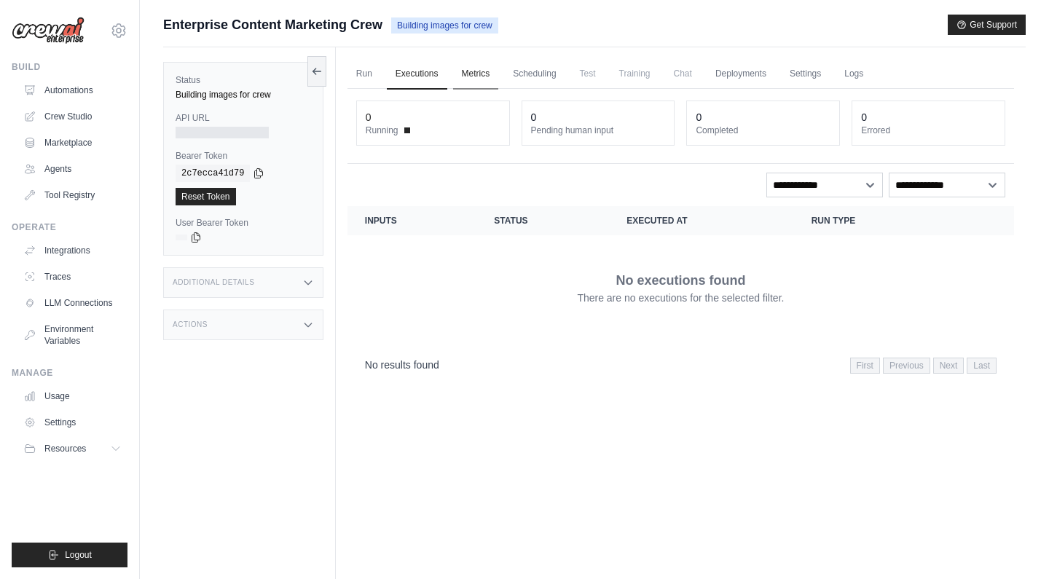
click at [481, 75] on link "Metrics" at bounding box center [476, 74] width 46 height 31
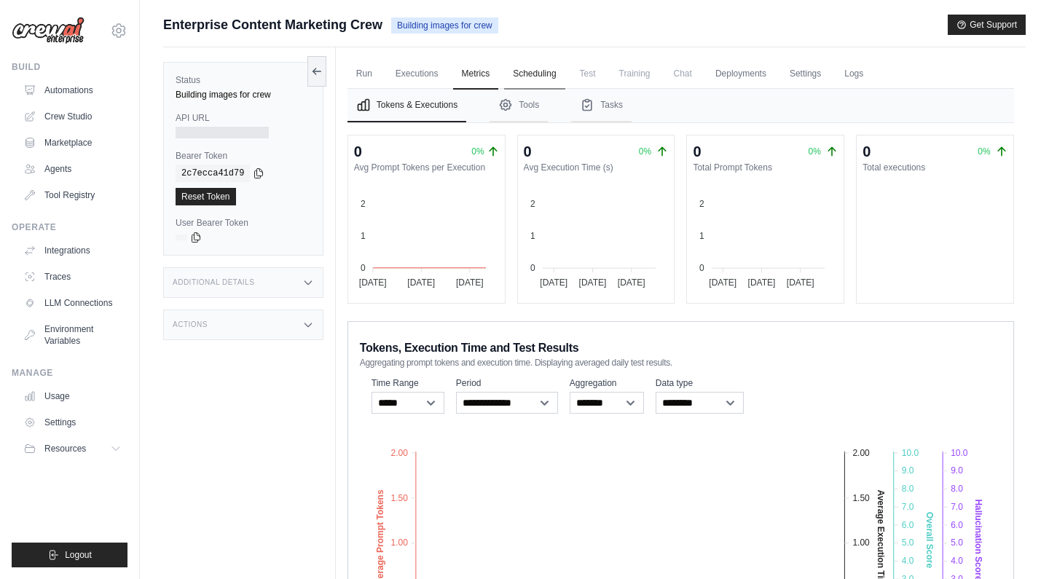
click at [528, 72] on link "Scheduling" at bounding box center [534, 74] width 60 height 31
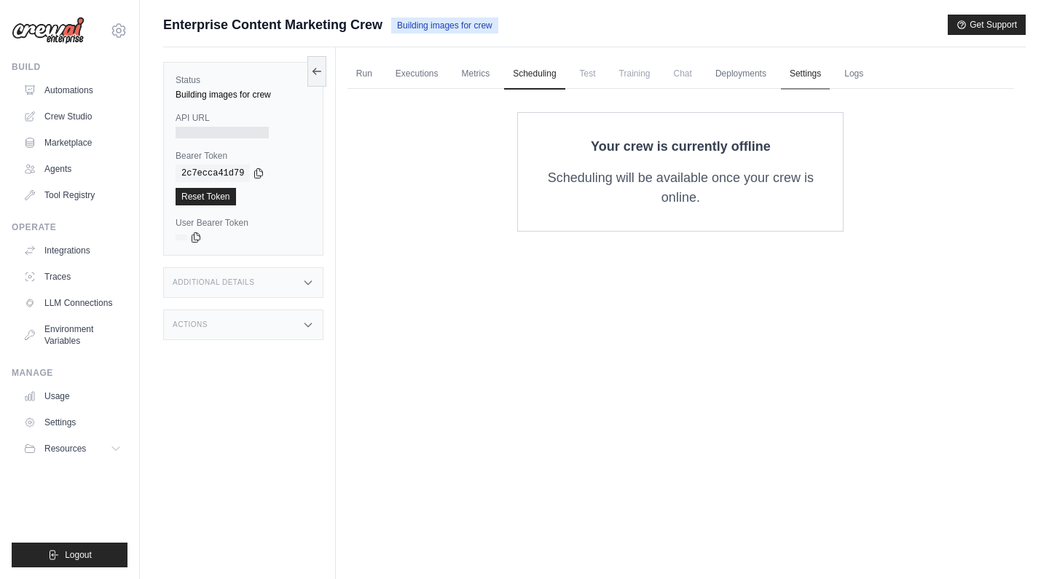
click at [811, 72] on link "Settings" at bounding box center [805, 74] width 49 height 31
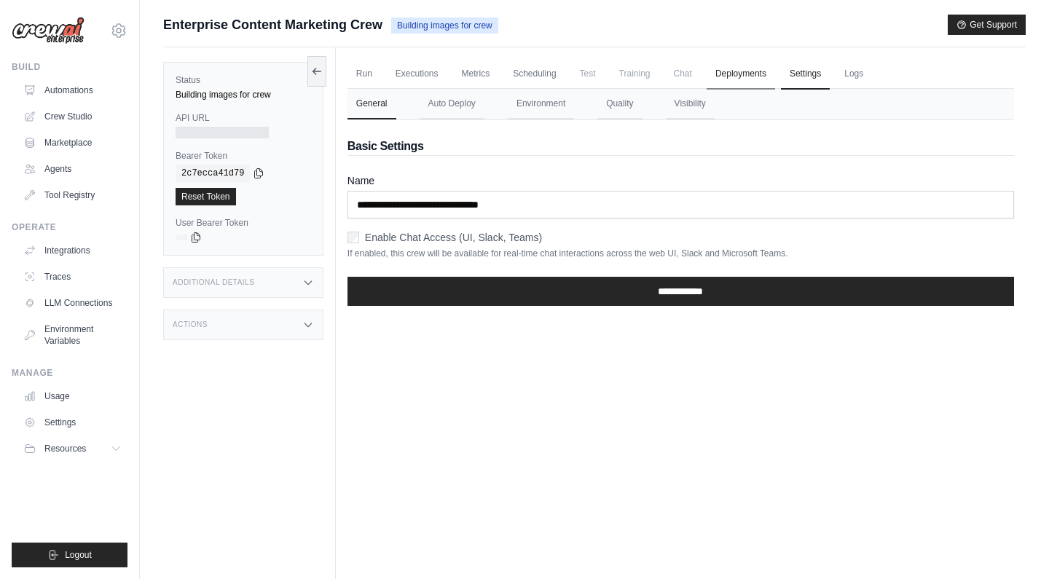
click at [743, 74] on link "Deployments" at bounding box center [741, 74] width 68 height 31
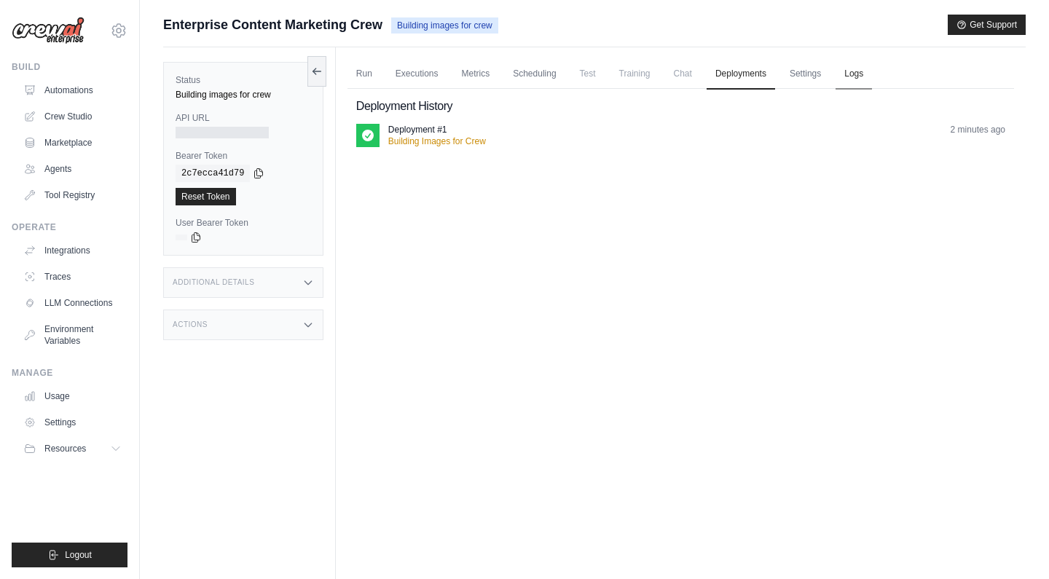
click at [855, 73] on link "Logs" at bounding box center [854, 74] width 36 height 31
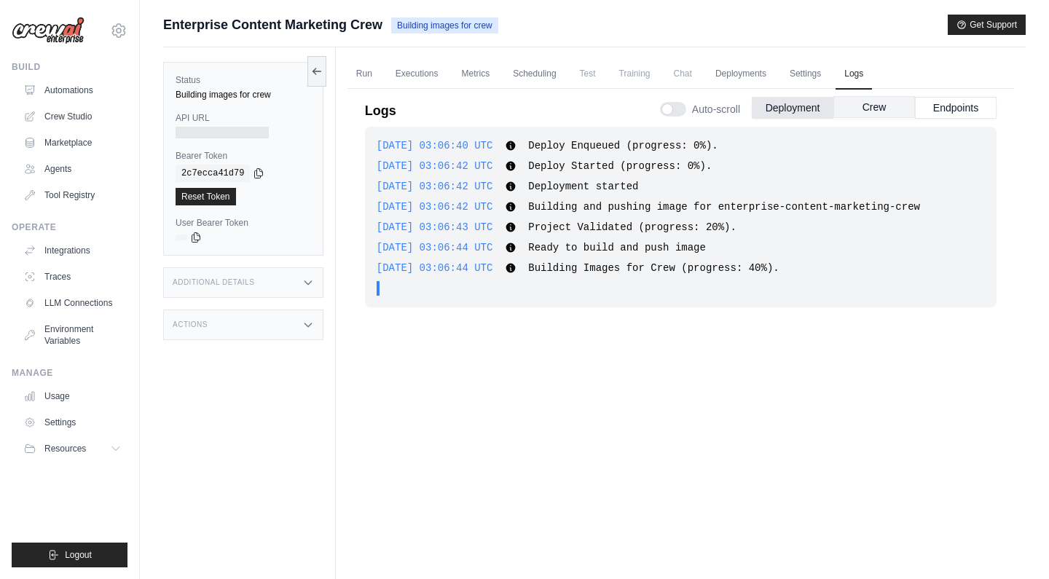
click at [860, 105] on button "Crew" at bounding box center [874, 107] width 82 height 22
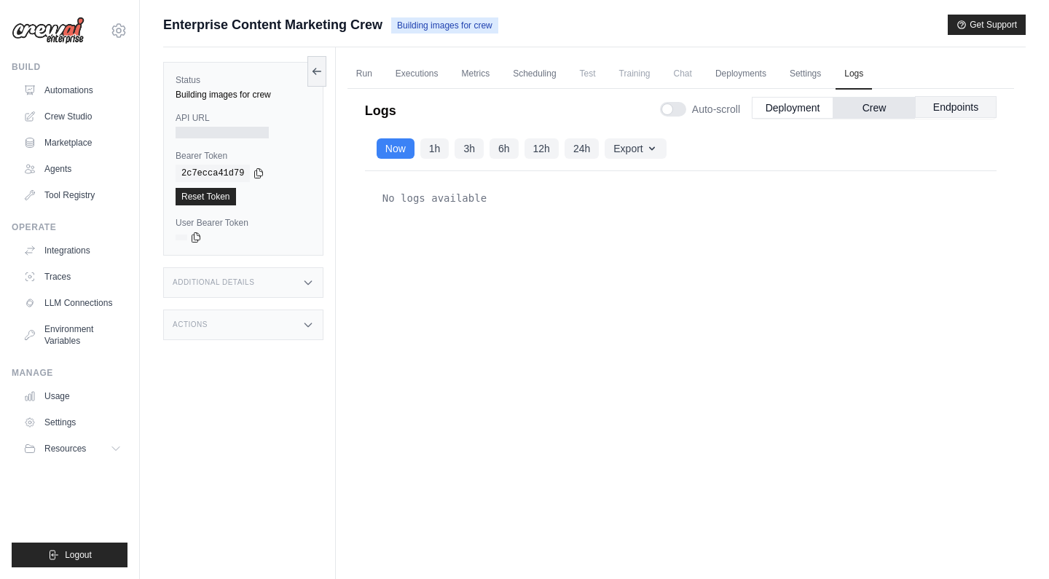
click at [962, 105] on button "Endpoints" at bounding box center [956, 107] width 82 height 22
click at [793, 109] on button "Deployment" at bounding box center [793, 107] width 82 height 22
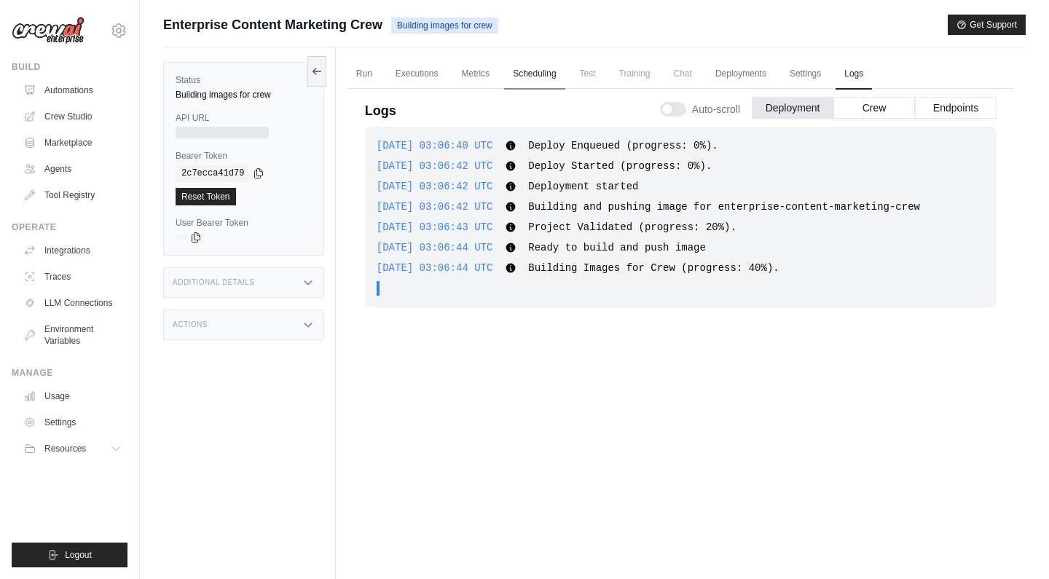
click at [543, 79] on link "Scheduling" at bounding box center [534, 74] width 60 height 31
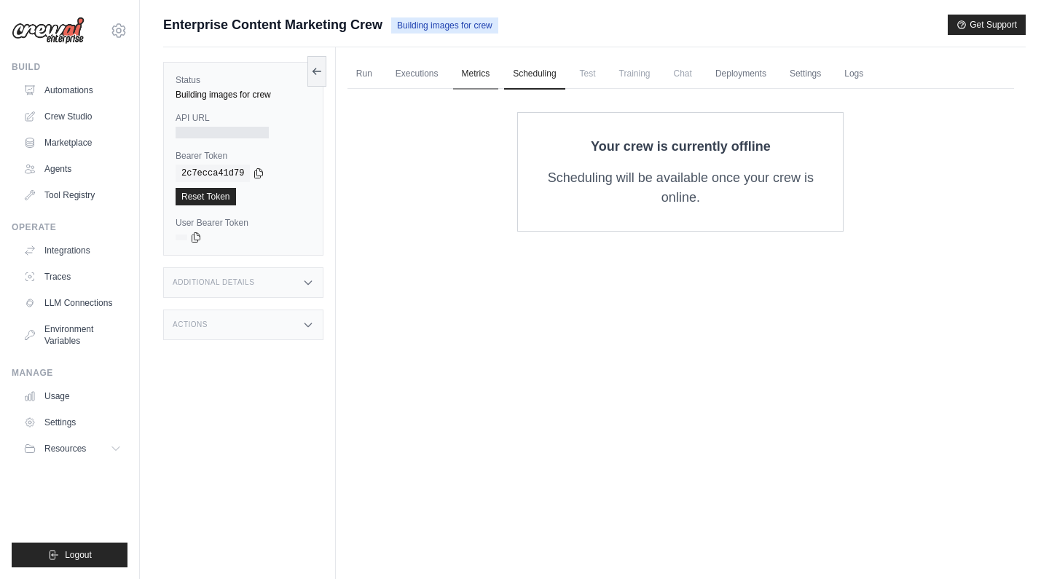
click at [462, 76] on link "Metrics" at bounding box center [476, 74] width 46 height 31
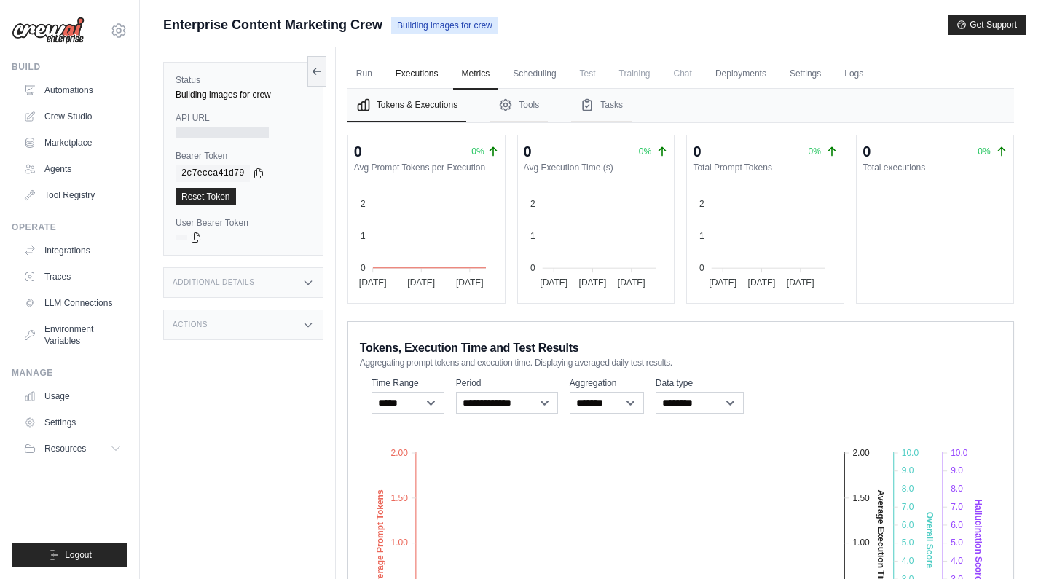
click at [423, 77] on link "Executions" at bounding box center [417, 74] width 60 height 31
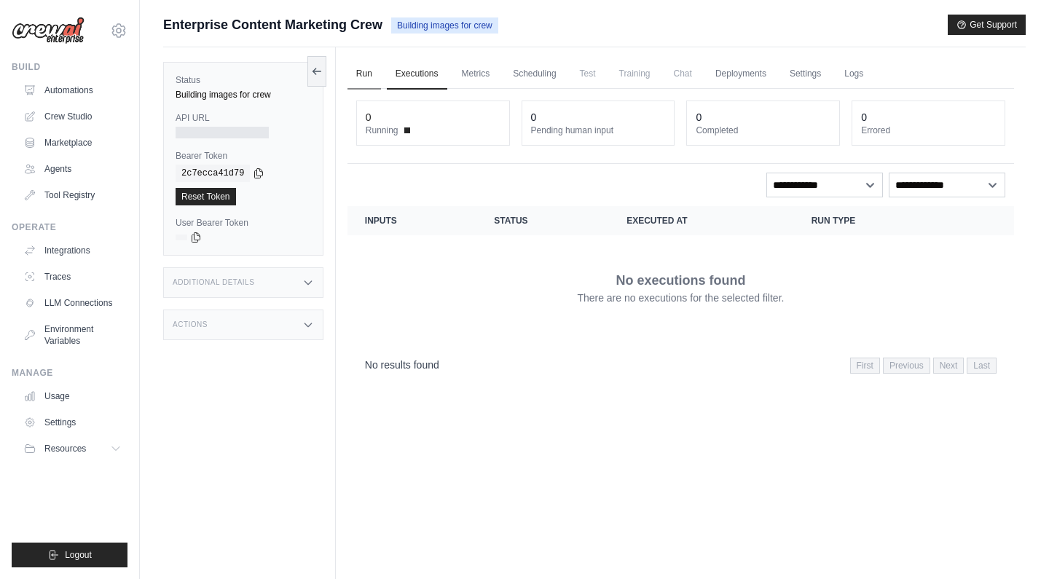
click at [362, 76] on link "Run" at bounding box center [364, 74] width 34 height 31
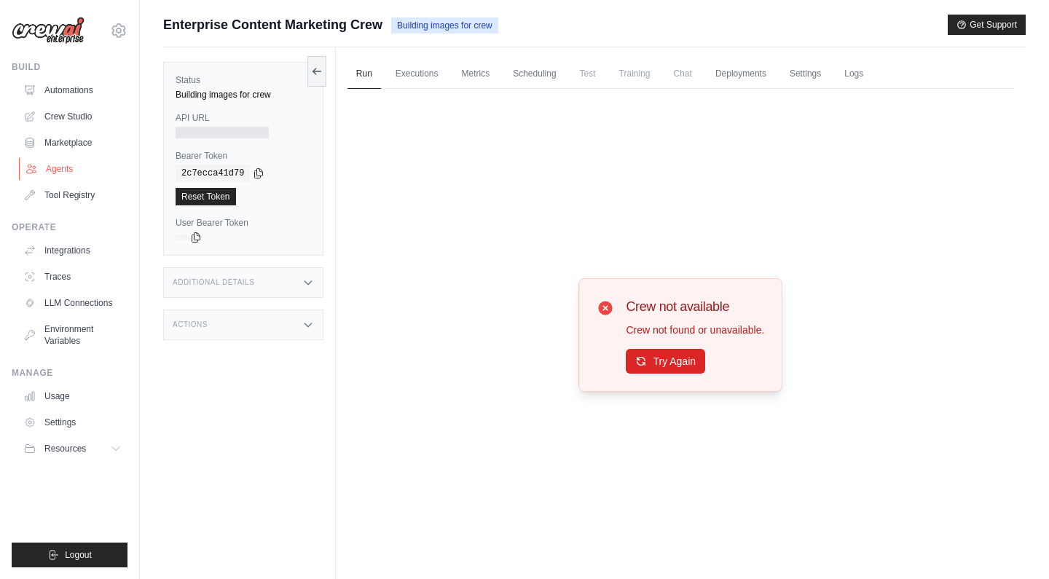
click at [58, 163] on link "Agents" at bounding box center [74, 168] width 110 height 23
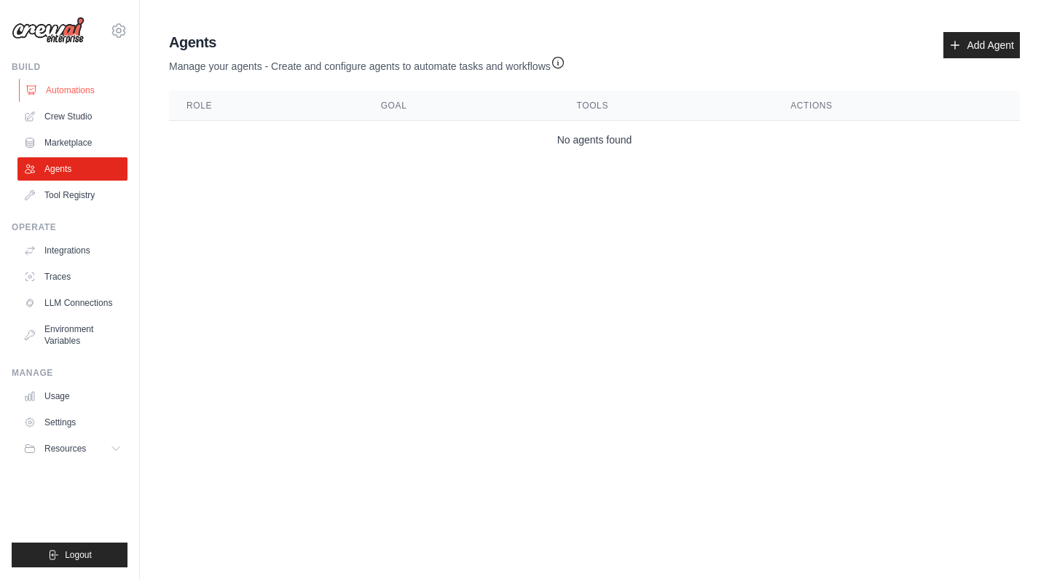
click at [63, 85] on link "Automations" at bounding box center [74, 90] width 110 height 23
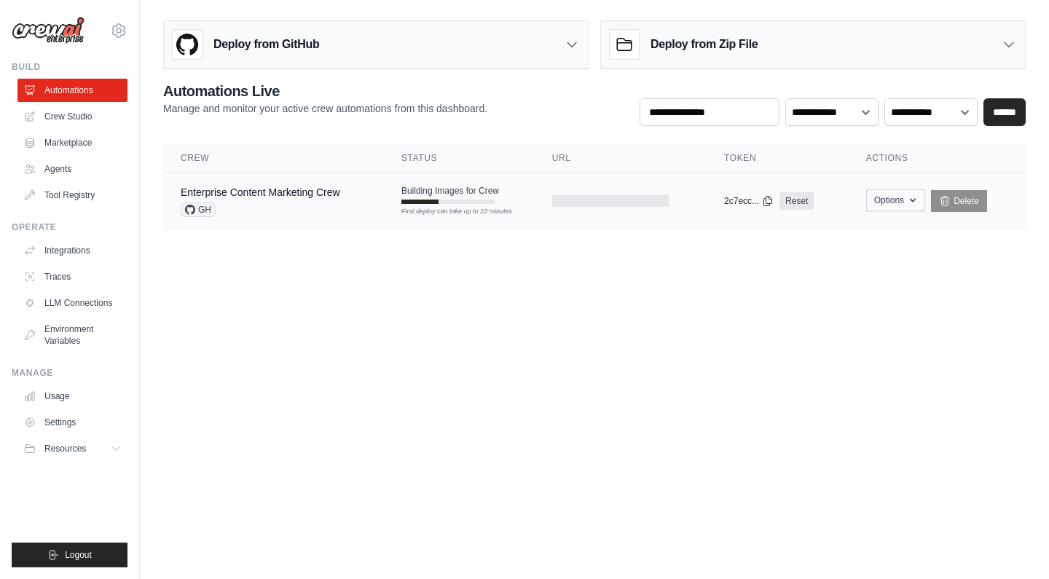
click at [913, 203] on icon "button" at bounding box center [913, 201] width 12 height 12
click at [576, 292] on body "tamdinh@gmail.com Settings Build Automations Crew Studio" at bounding box center [524, 289] width 1049 height 579
click at [243, 195] on link "Enterprise Content Marketing Crew" at bounding box center [261, 192] width 160 height 12
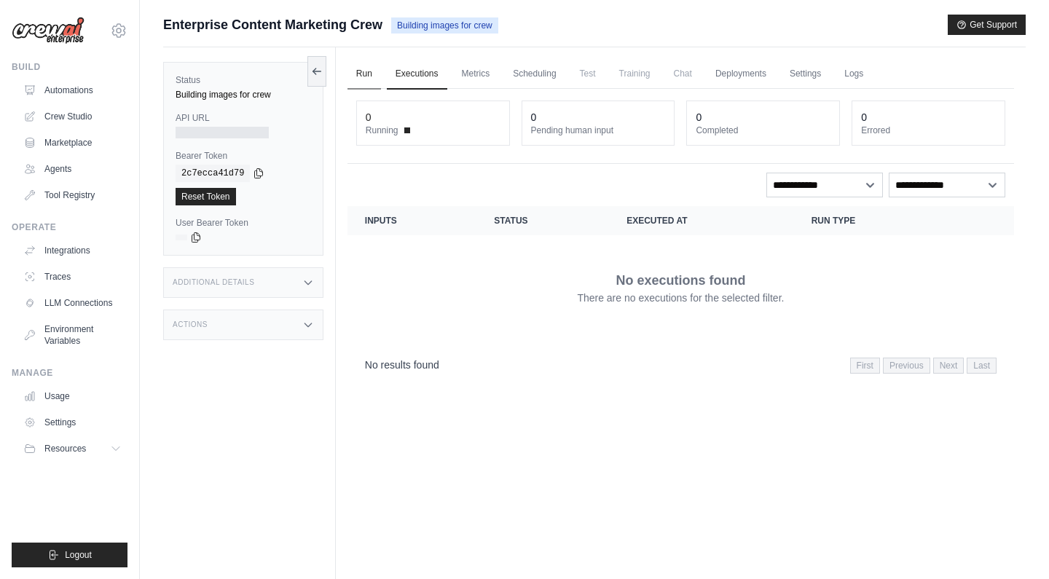
click at [365, 69] on link "Run" at bounding box center [364, 74] width 34 height 31
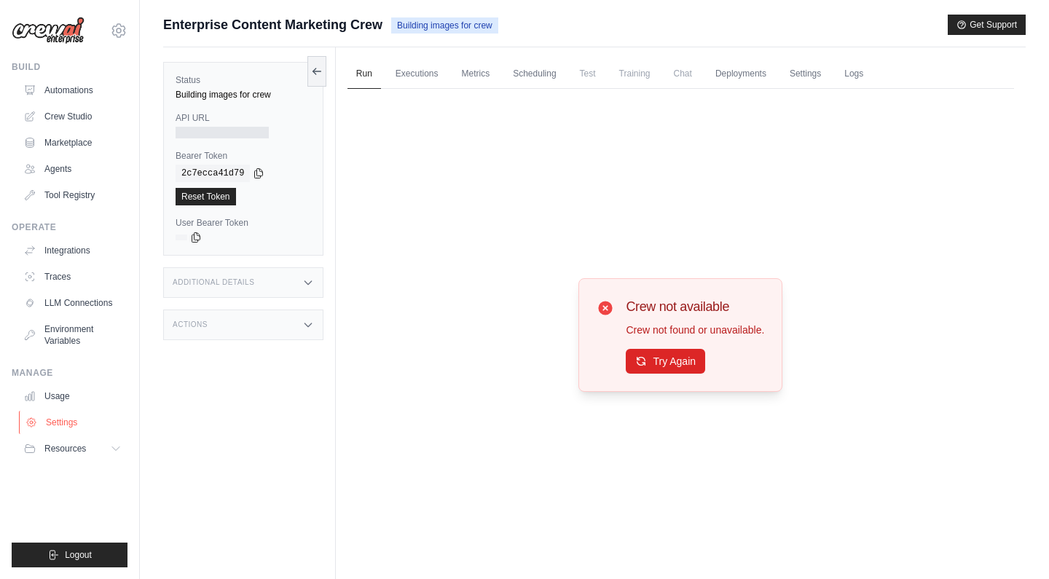
click at [62, 428] on link "Settings" at bounding box center [74, 422] width 110 height 23
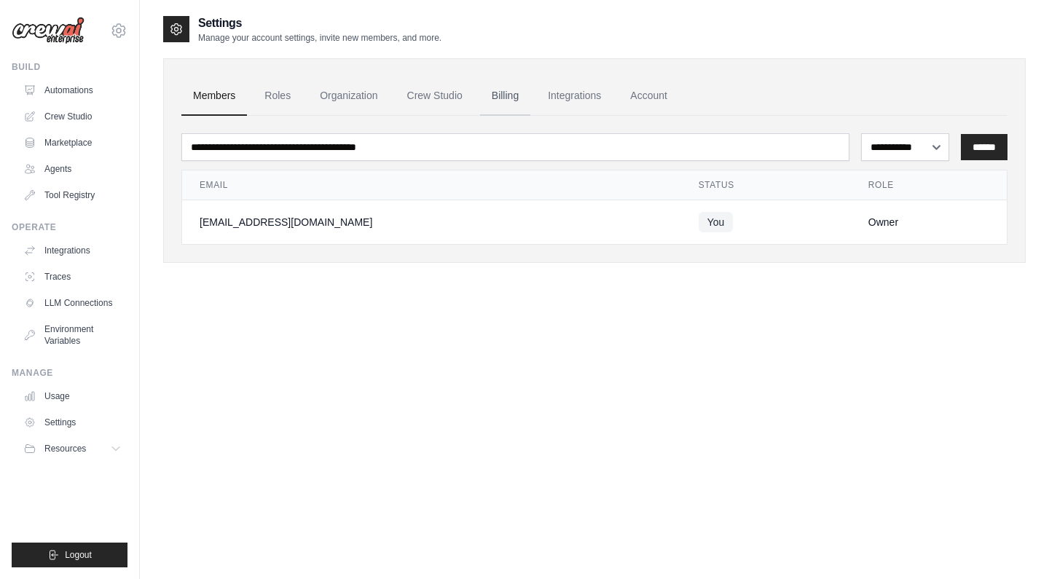
click at [512, 95] on link "Billing" at bounding box center [505, 95] width 50 height 39
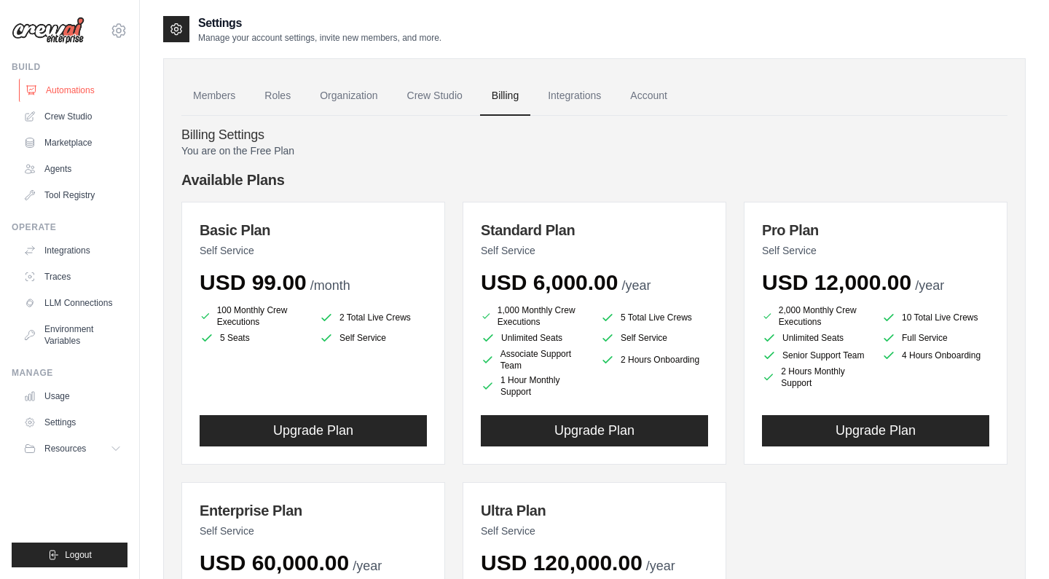
click at [68, 88] on link "Automations" at bounding box center [74, 90] width 110 height 23
